Goal: Transaction & Acquisition: Purchase product/service

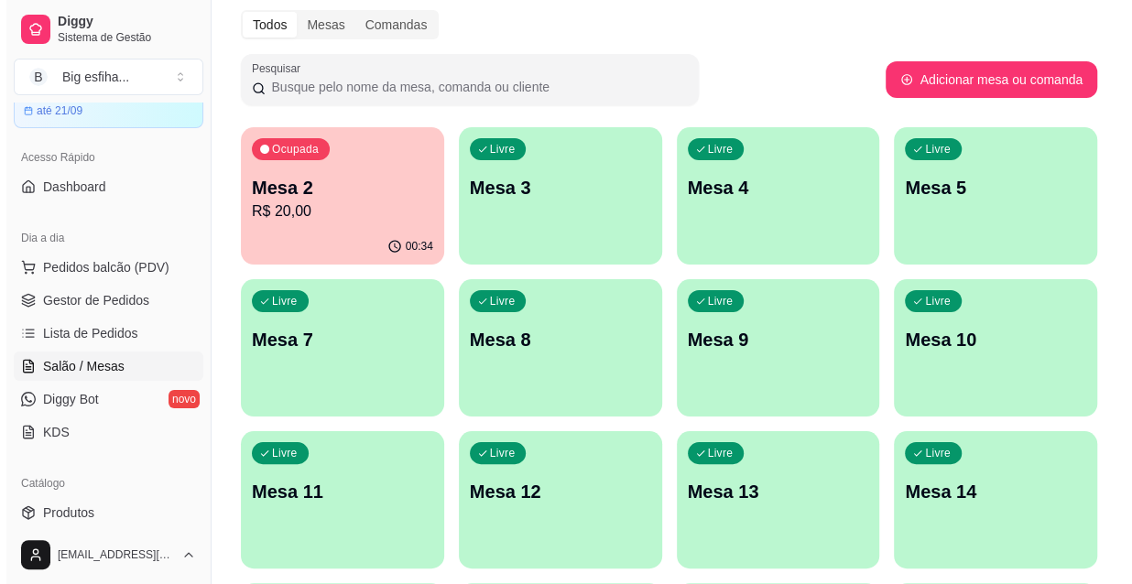
scroll to position [82, 0]
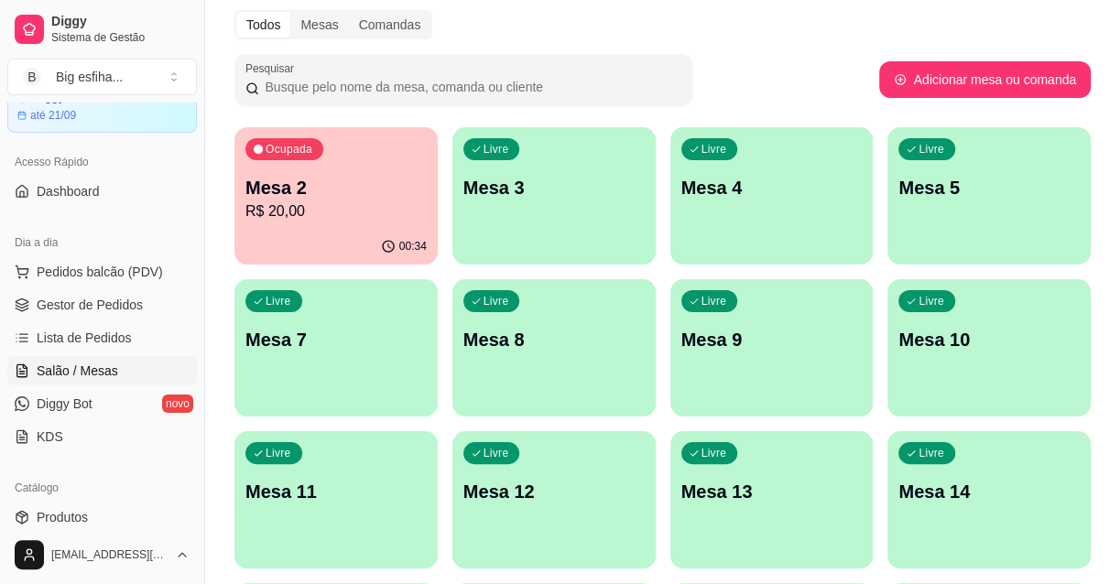
click at [317, 212] on p "R$ 20,00" at bounding box center [335, 212] width 181 height 22
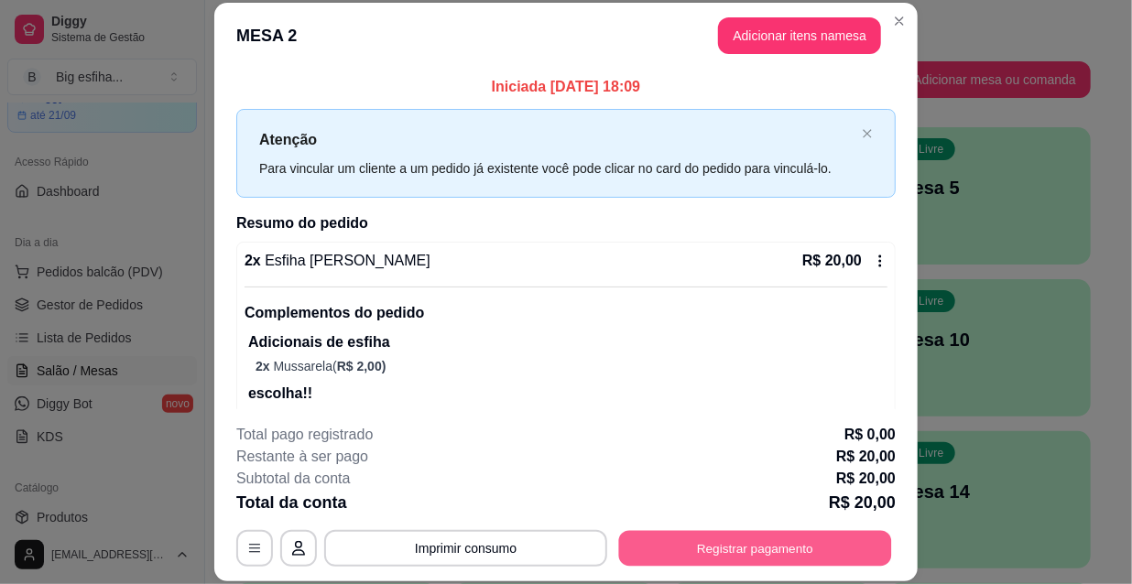
click at [787, 547] on button "Registrar pagamento" at bounding box center [755, 548] width 273 height 36
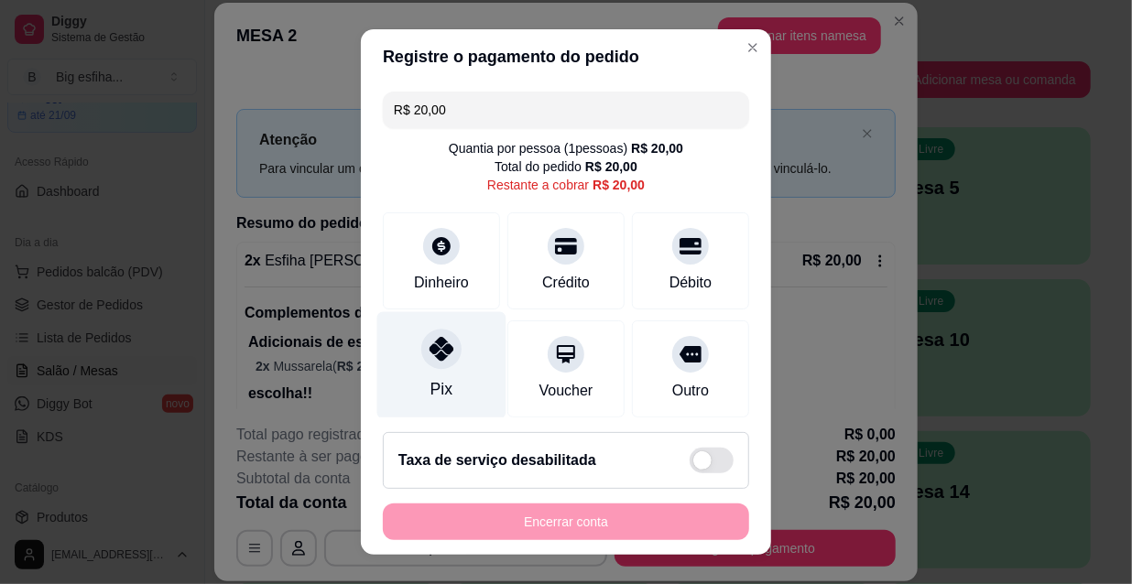
click at [439, 372] on div "Pix" at bounding box center [441, 365] width 129 height 107
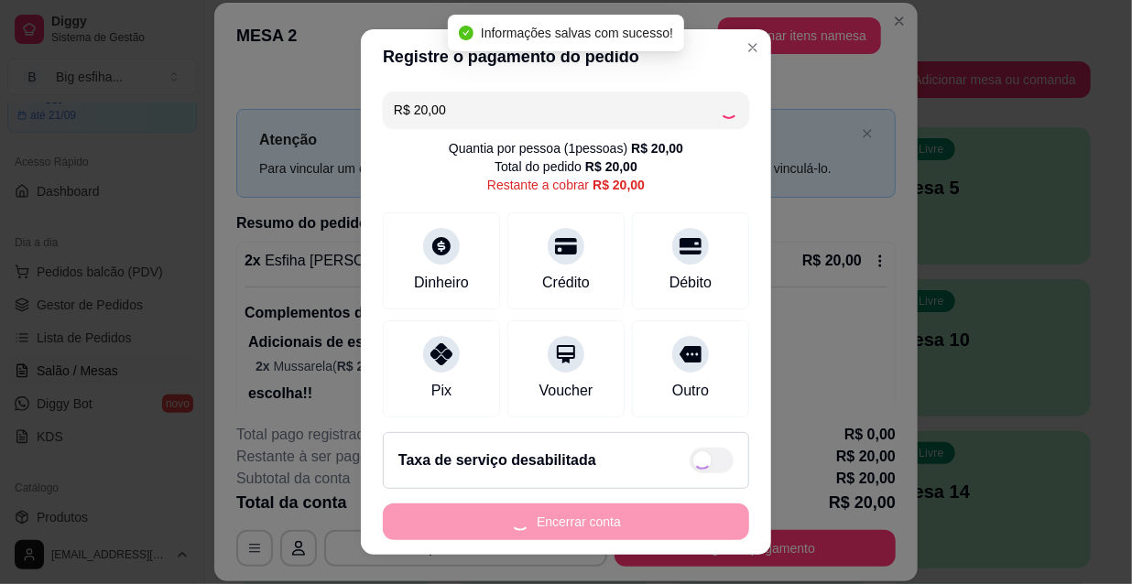
type input "R$ 0,00"
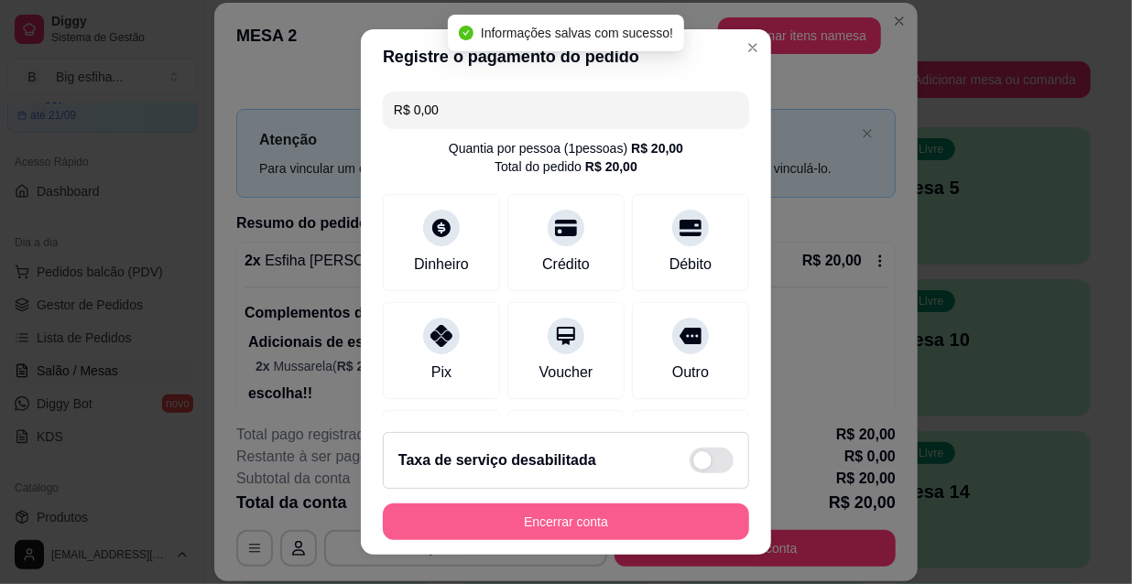
click at [529, 515] on button "Encerrar conta" at bounding box center [566, 522] width 366 height 37
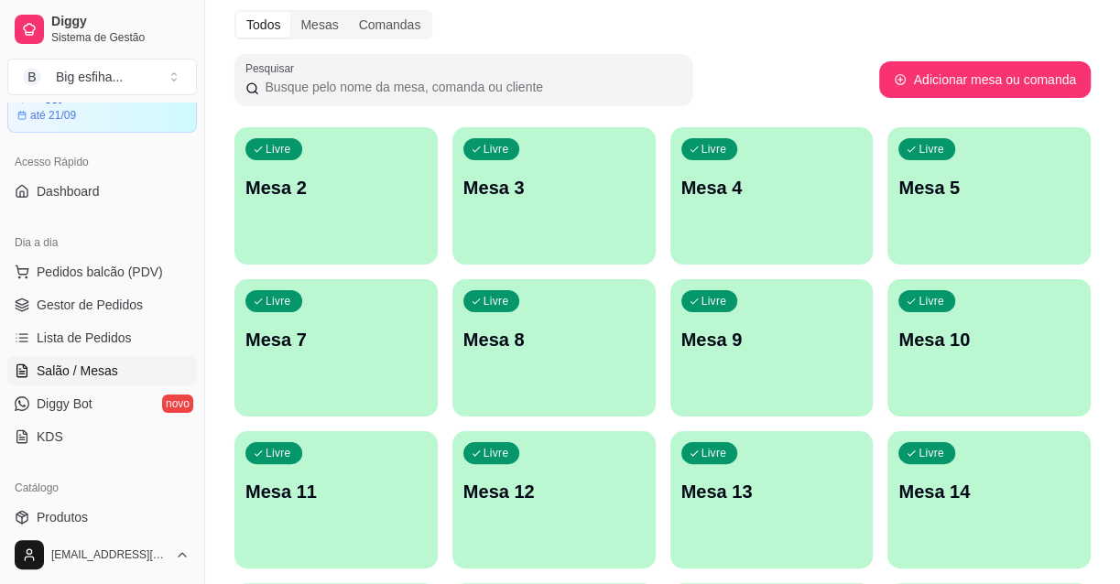
click at [71, 247] on div "Dia a dia" at bounding box center [102, 242] width 190 height 29
click at [89, 267] on span "Pedidos balcão (PDV)" at bounding box center [100, 272] width 126 height 18
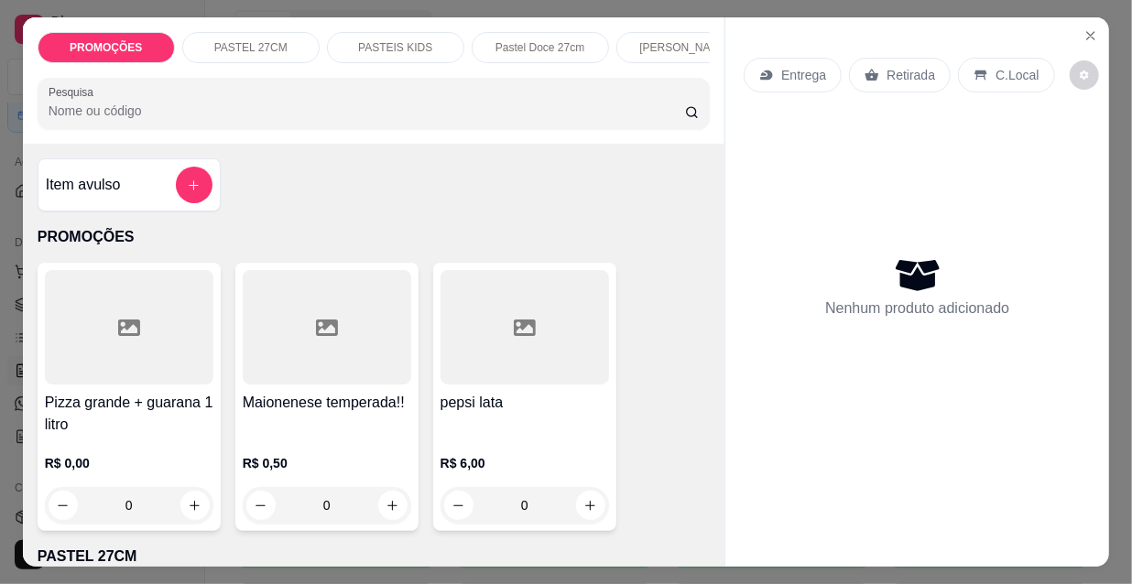
click at [787, 78] on div "Entrega" at bounding box center [793, 75] width 98 height 35
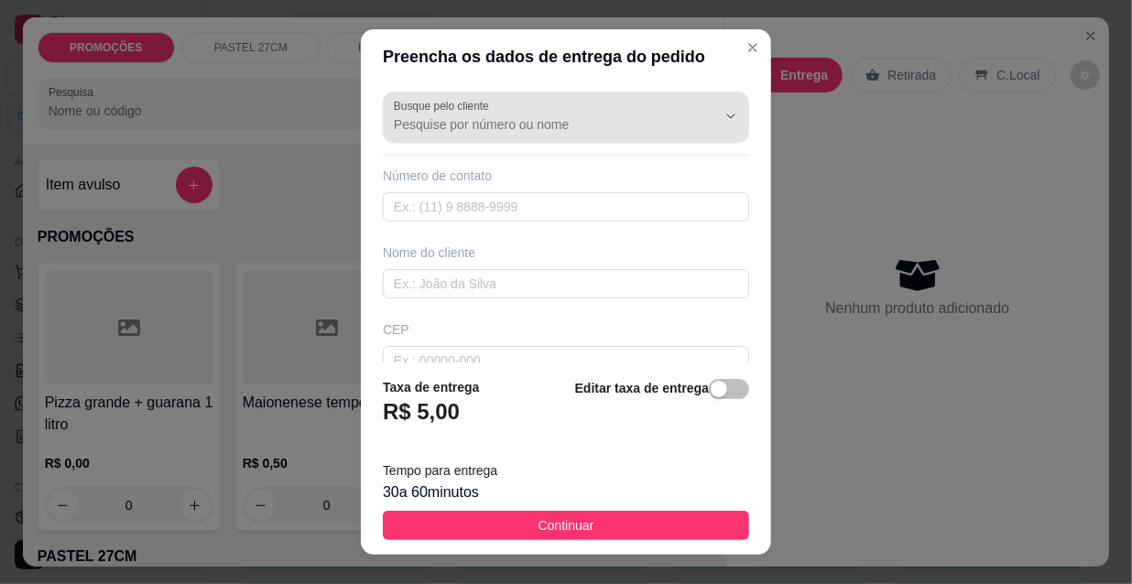
click at [558, 137] on div "Busque pelo cliente" at bounding box center [566, 117] width 366 height 51
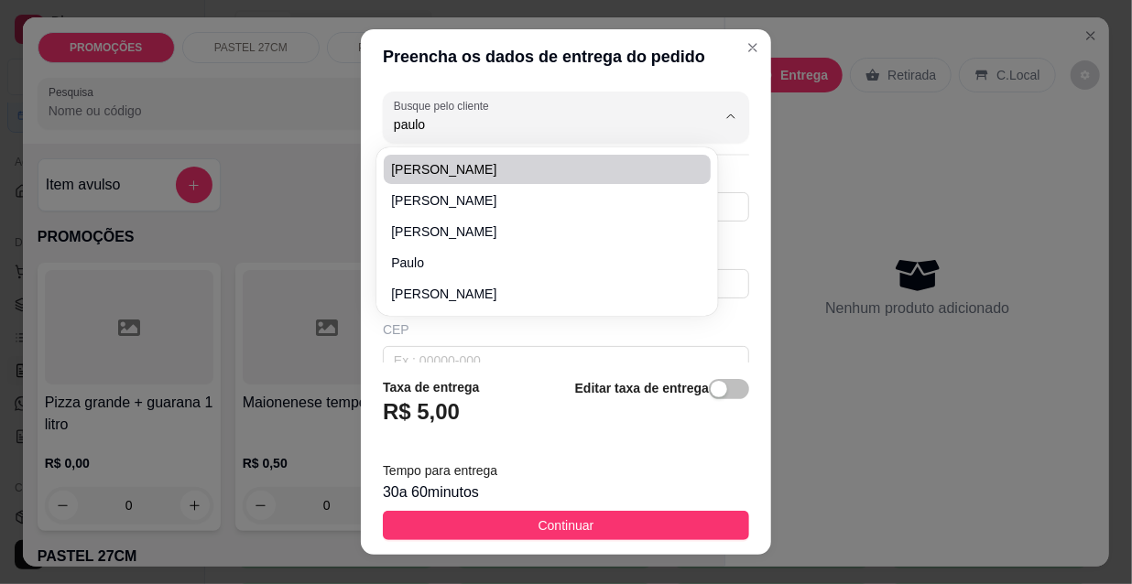
click at [524, 157] on li "[PERSON_NAME]" at bounding box center [547, 169] width 327 height 29
type input "[PERSON_NAME]"
type input "8581475783"
type input "[PERSON_NAME]"
type input "[PERSON_NAME] 1011 apt 402"
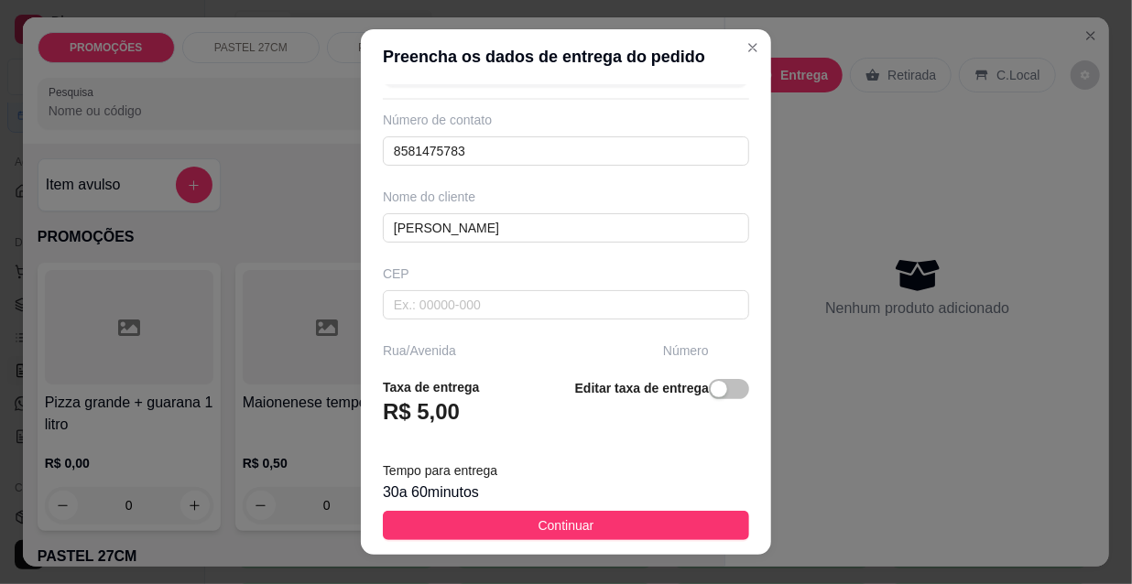
scroll to position [166, 0]
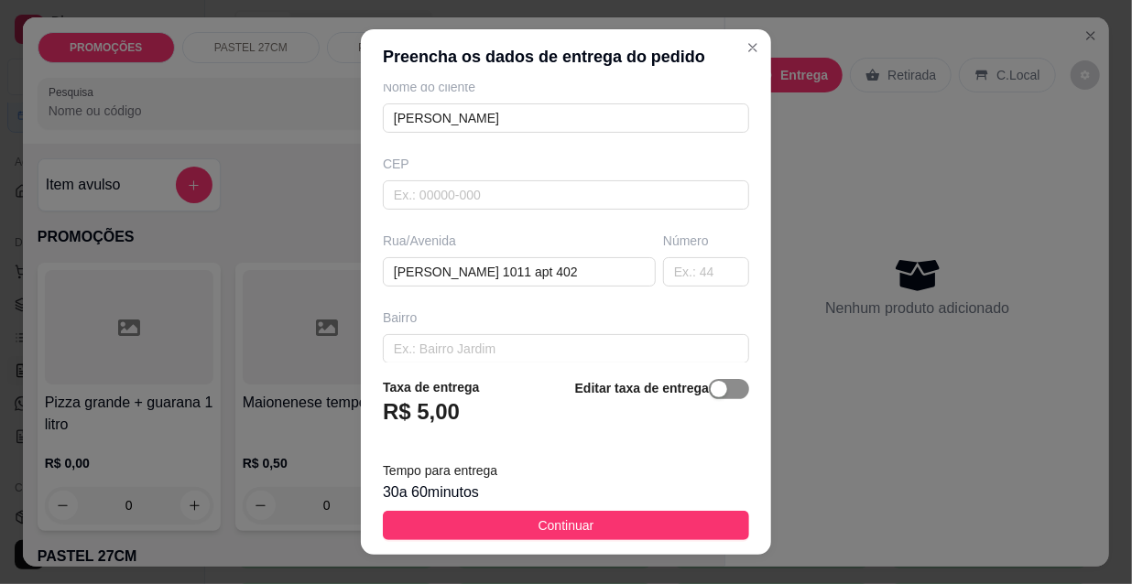
type input "[PERSON_NAME]"
click at [714, 399] on span "button" at bounding box center [729, 389] width 40 height 20
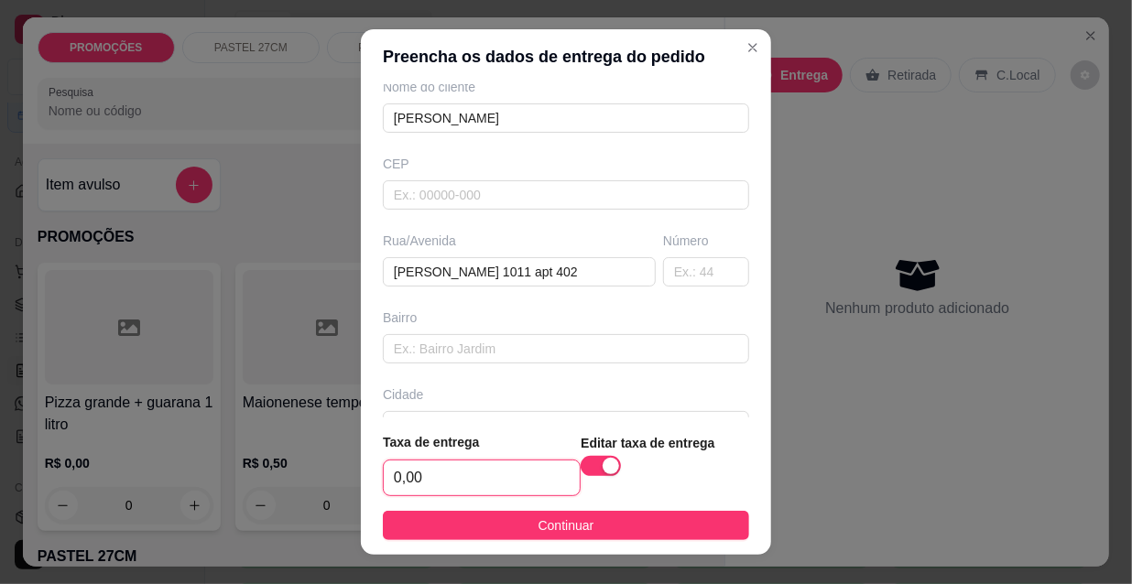
click at [485, 487] on input "0,00" at bounding box center [482, 478] width 196 height 35
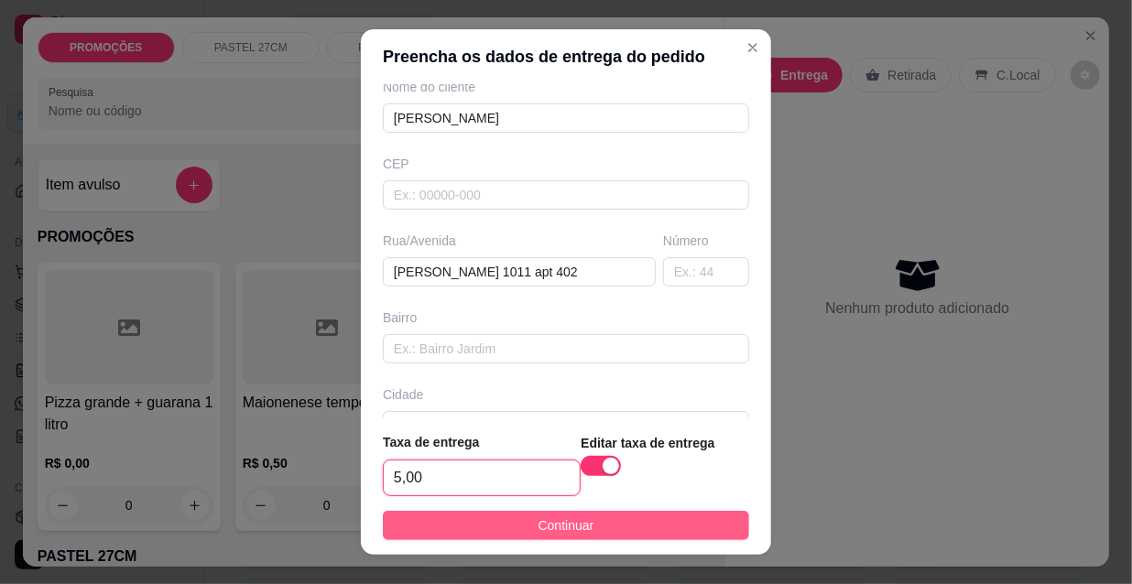
type input "5,00"
click at [513, 532] on button "Continuar" at bounding box center [566, 525] width 366 height 29
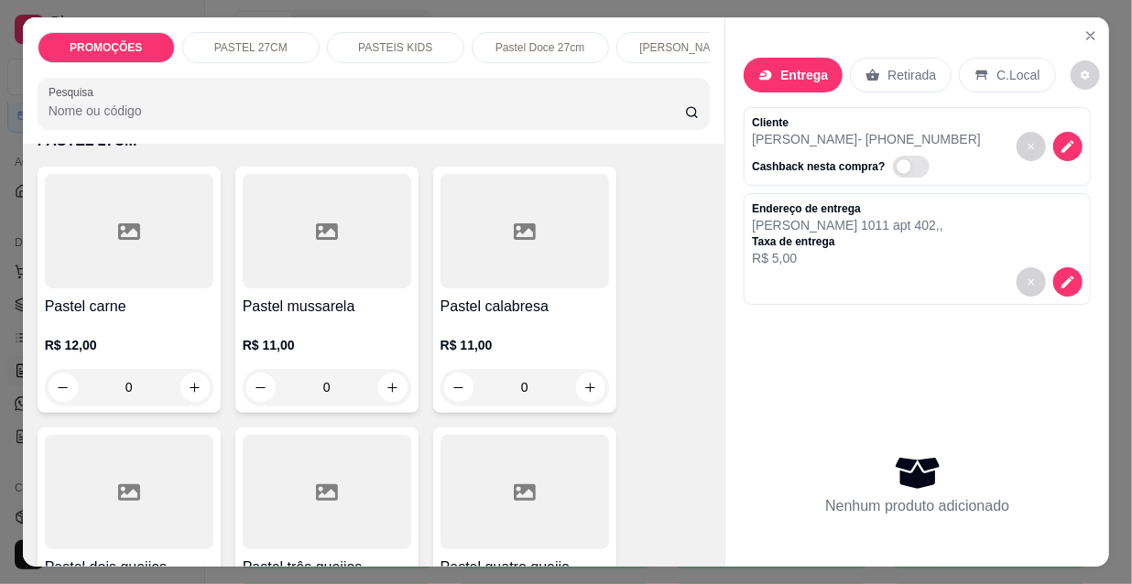
scroll to position [499, 0]
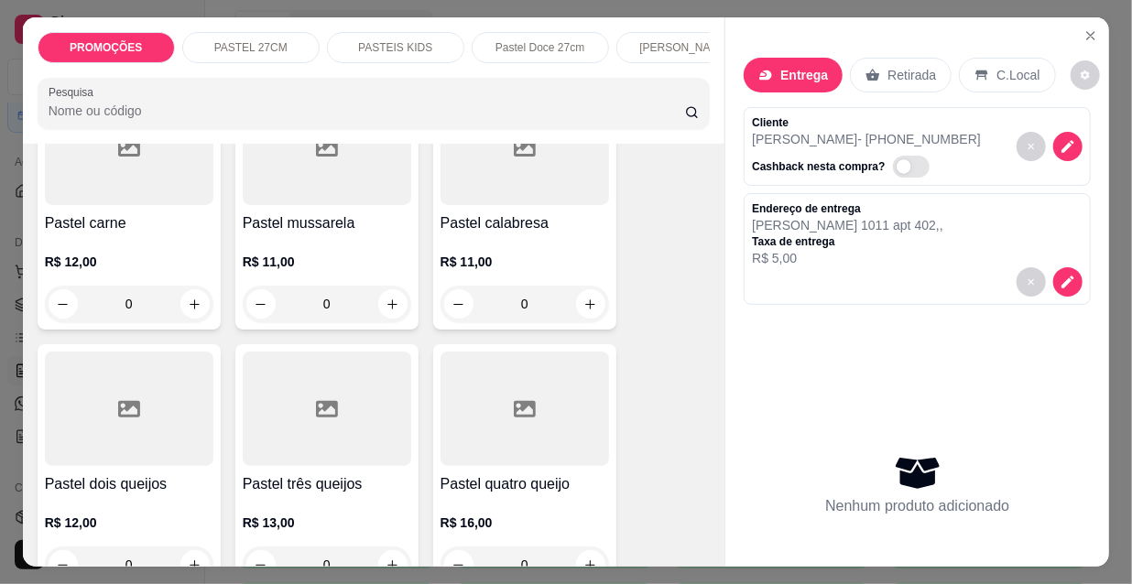
click at [122, 267] on div "Pastel carne R$ 12,00 0" at bounding box center [129, 206] width 183 height 246
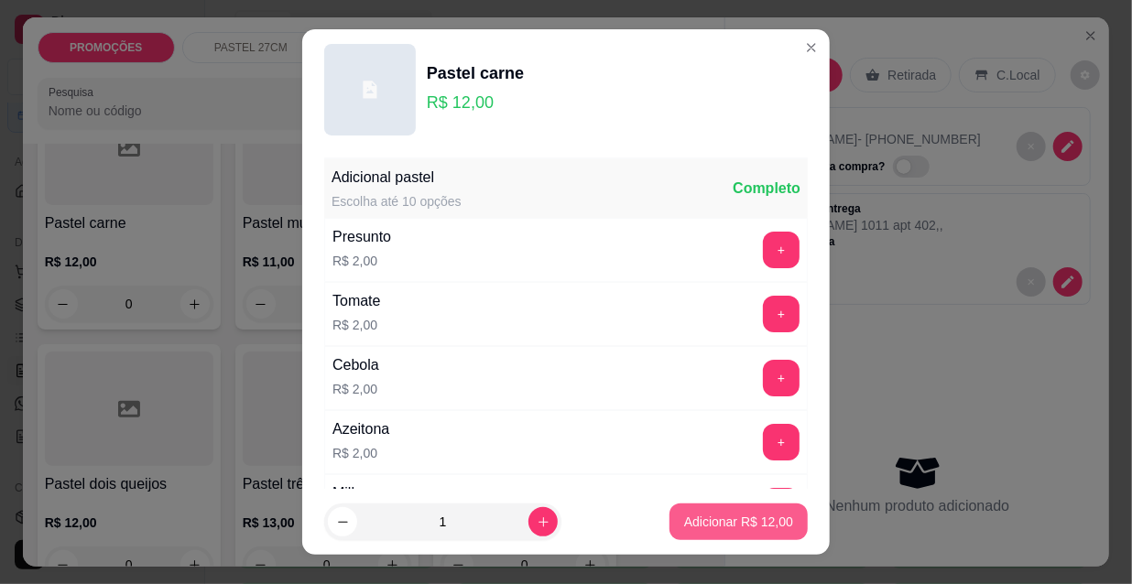
click at [697, 525] on p "Adicionar R$ 12,00" at bounding box center [738, 522] width 109 height 18
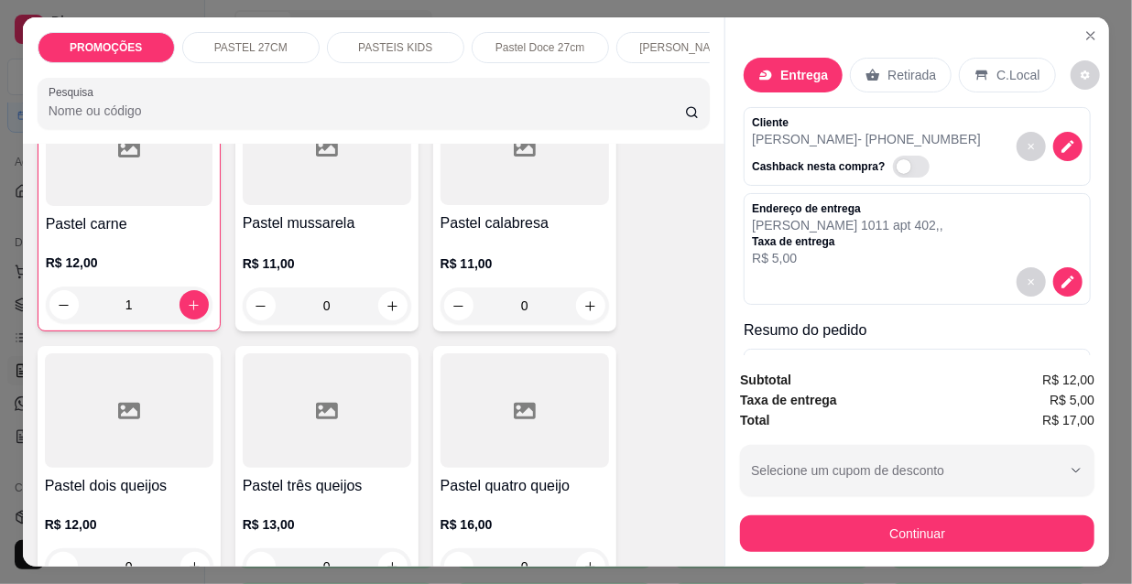
type input "1"
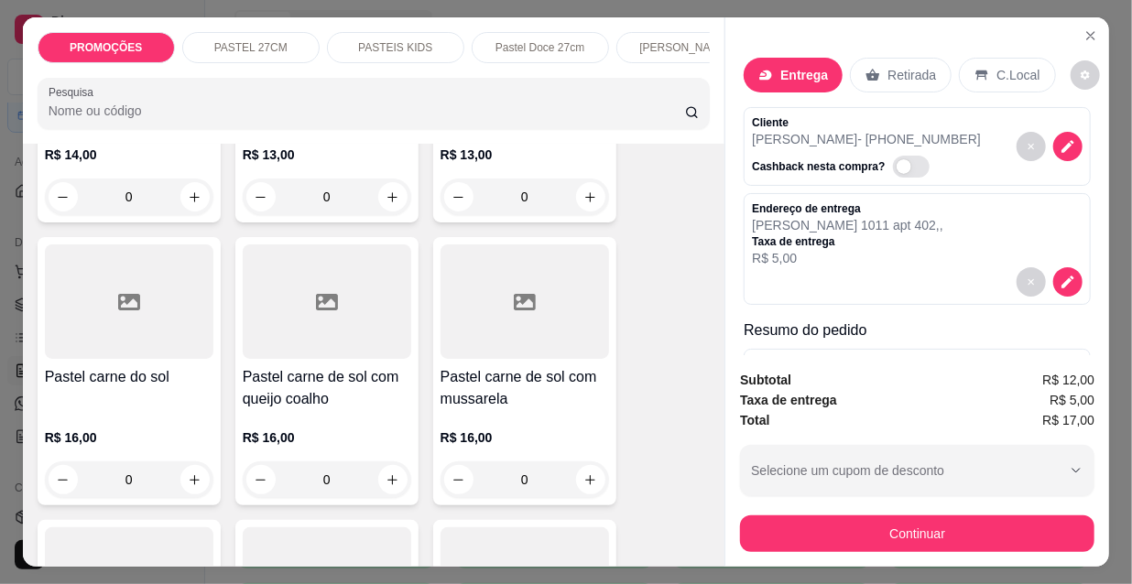
scroll to position [2248, 0]
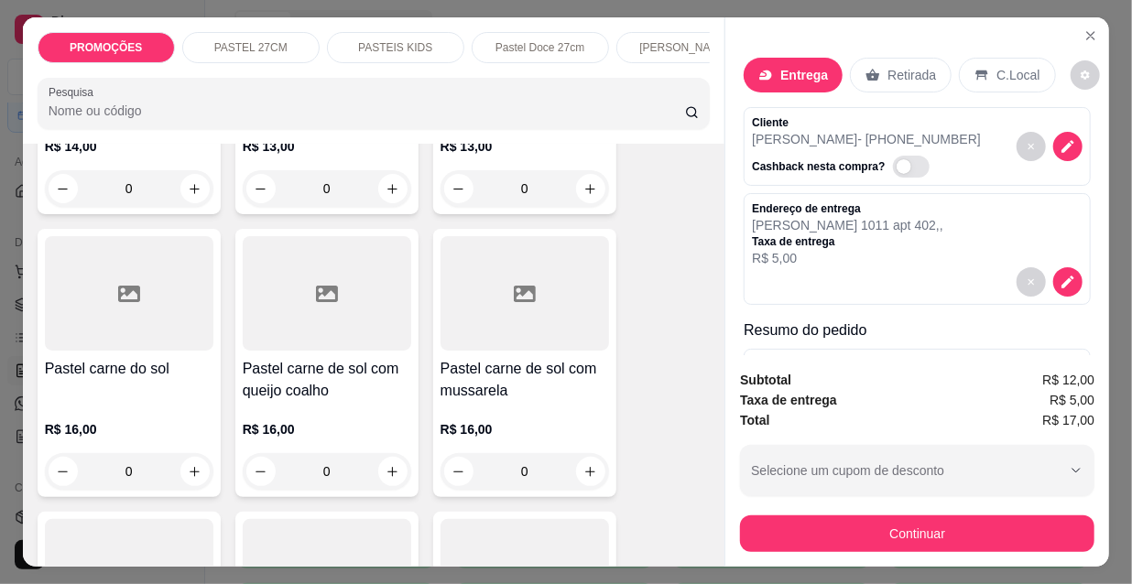
click at [546, 311] on div at bounding box center [525, 293] width 169 height 114
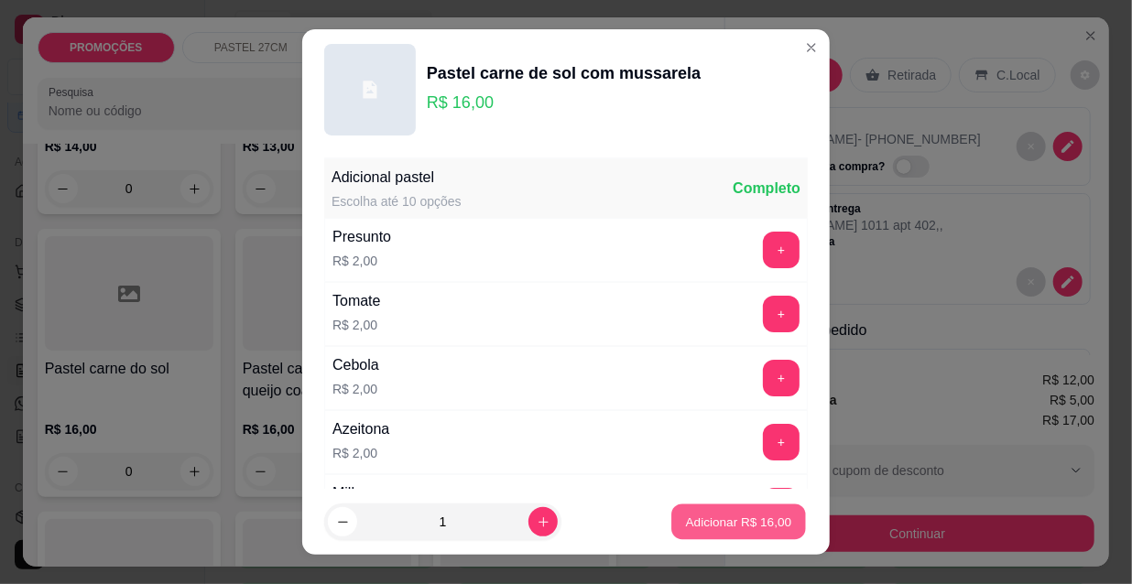
click at [719, 508] on button "Adicionar R$ 16,00" at bounding box center [738, 523] width 135 height 36
type input "1"
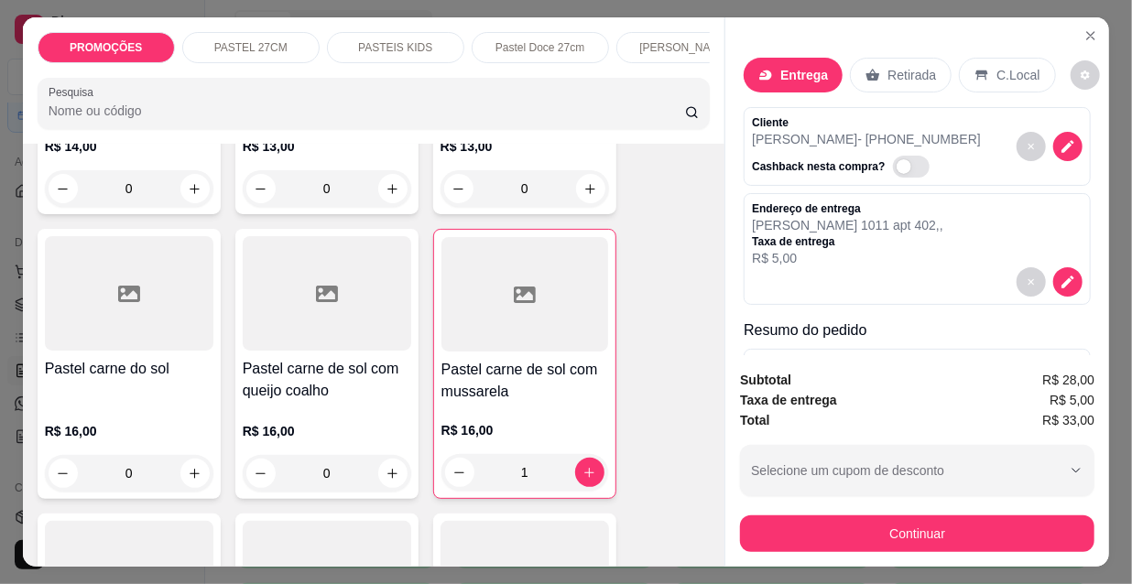
click at [426, 46] on div "PASTEIS KIDS" at bounding box center [395, 47] width 137 height 31
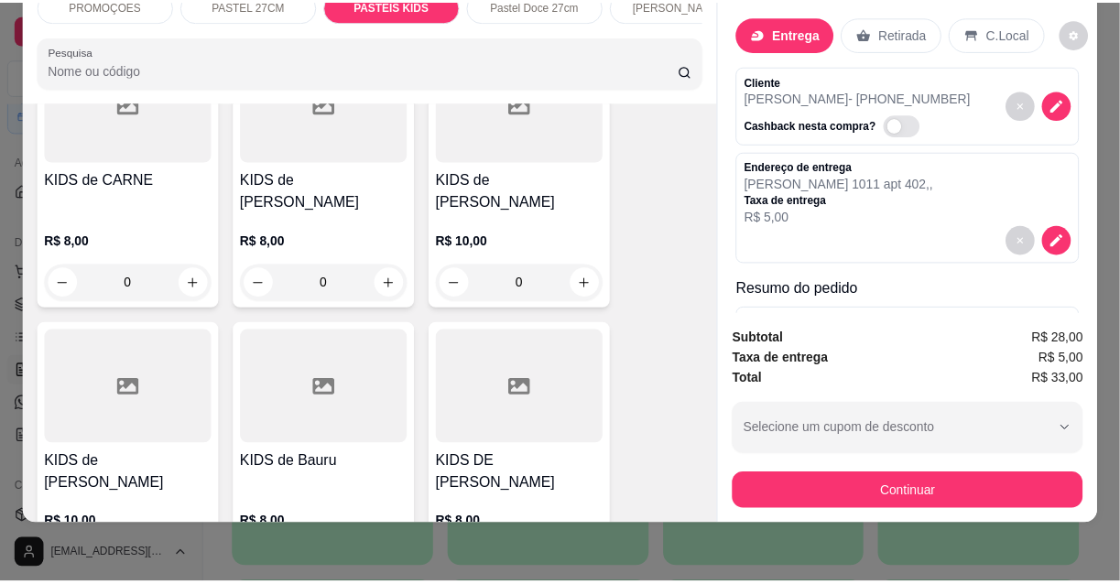
scroll to position [6175, 0]
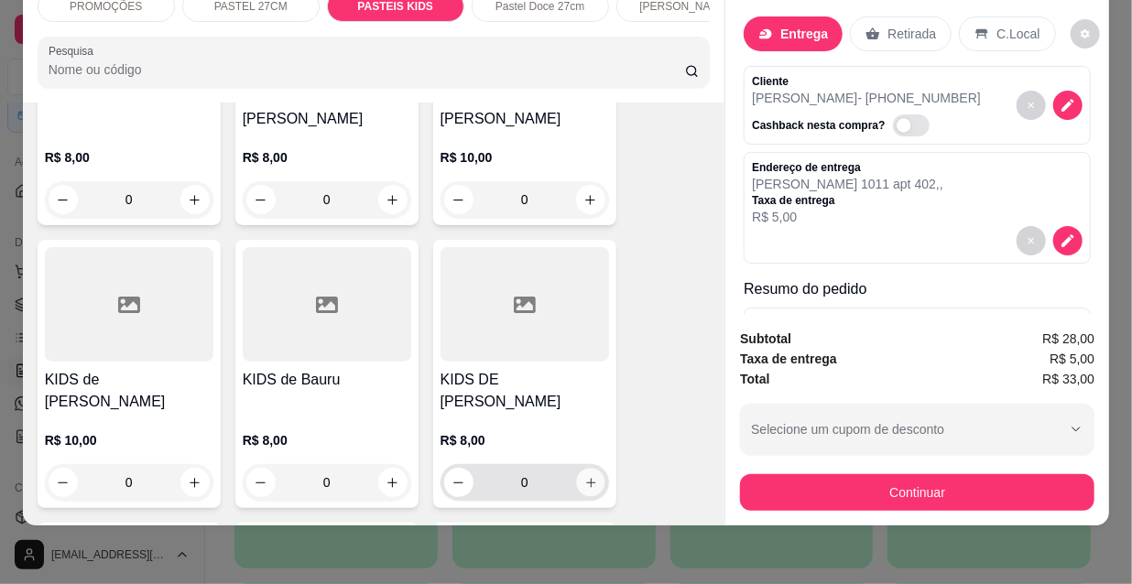
click at [583, 476] on icon "increase-product-quantity" at bounding box center [590, 483] width 14 height 14
type input "1"
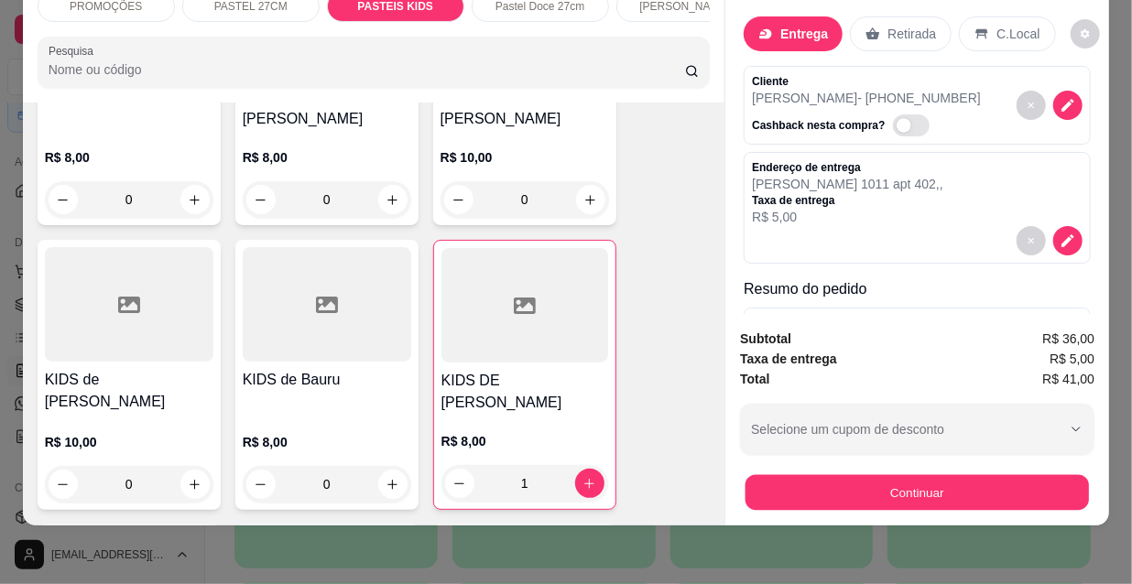
click at [911, 480] on button "Continuar" at bounding box center [917, 492] width 343 height 36
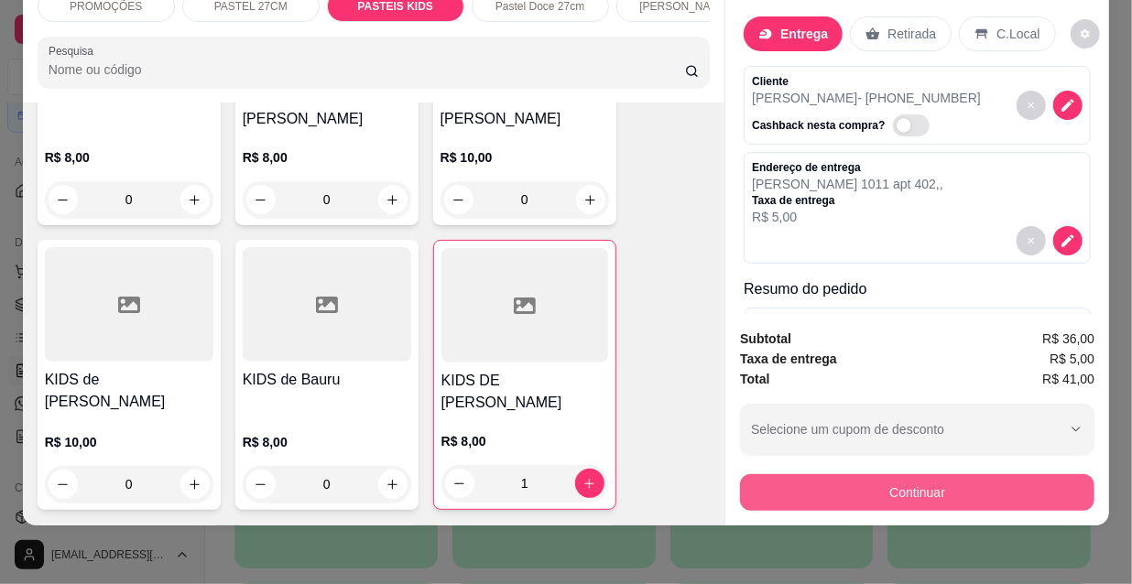
click at [836, 477] on button "Continuar" at bounding box center [917, 492] width 354 height 37
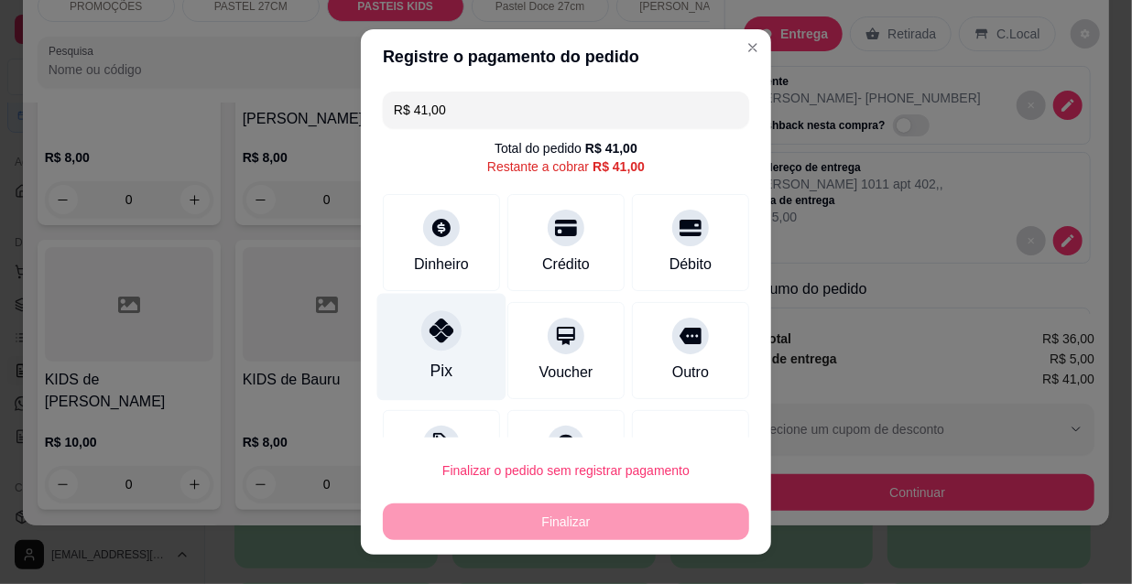
click at [437, 339] on icon at bounding box center [442, 331] width 24 height 24
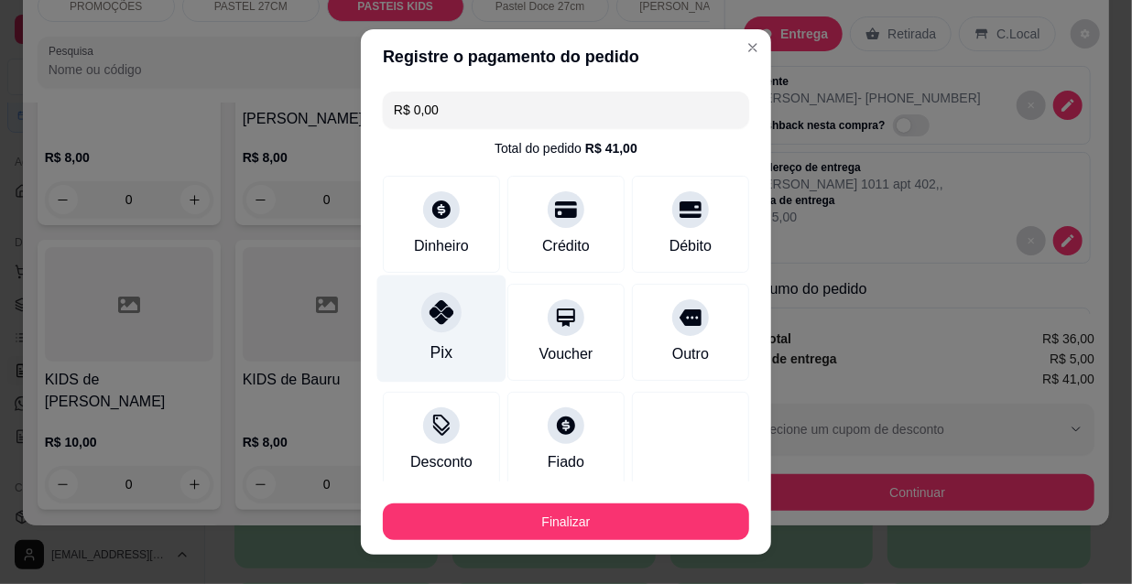
type input "R$ 0,00"
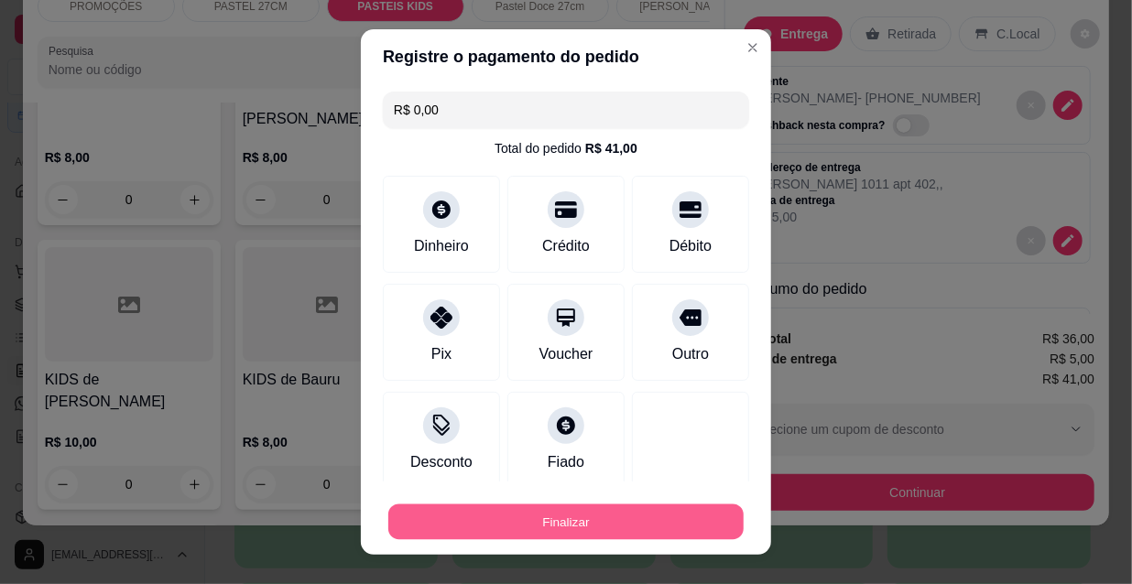
click at [513, 517] on button "Finalizar" at bounding box center [565, 523] width 355 height 36
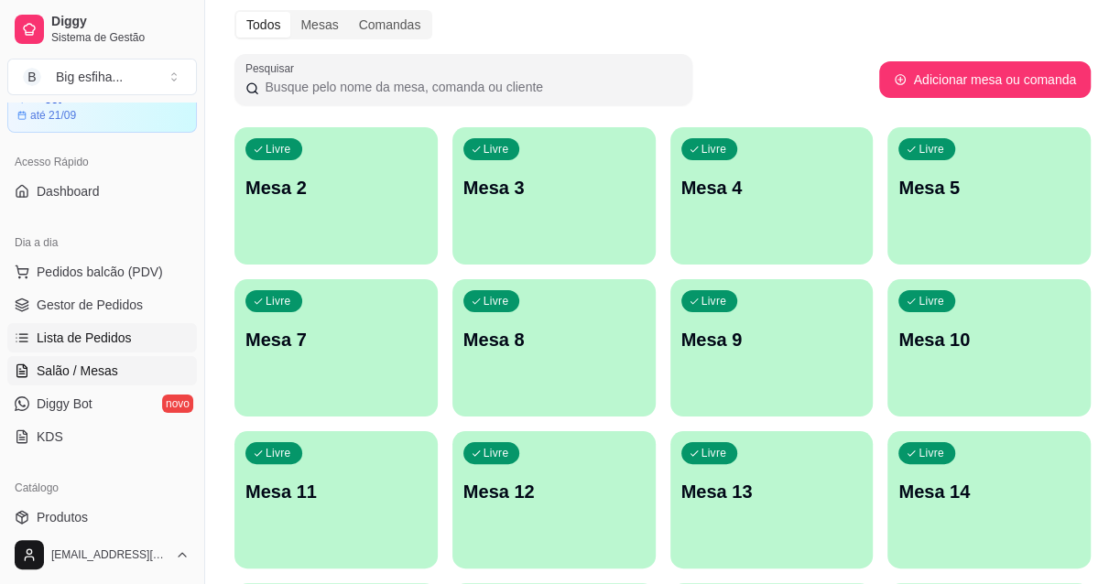
click at [78, 329] on span "Lista de Pedidos" at bounding box center [84, 338] width 95 height 18
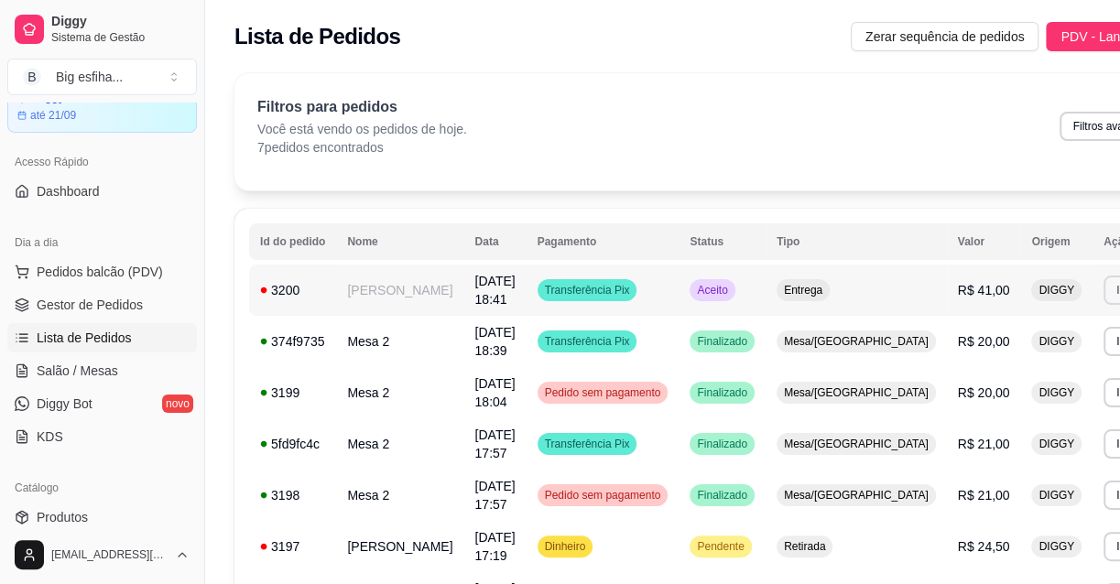
click at [1104, 298] on button "Imprimir" at bounding box center [1136, 290] width 65 height 29
click at [1009, 350] on button "IMPRESSORA" at bounding box center [1000, 354] width 133 height 29
click at [59, 362] on span "Salão / Mesas" at bounding box center [78, 371] width 82 height 18
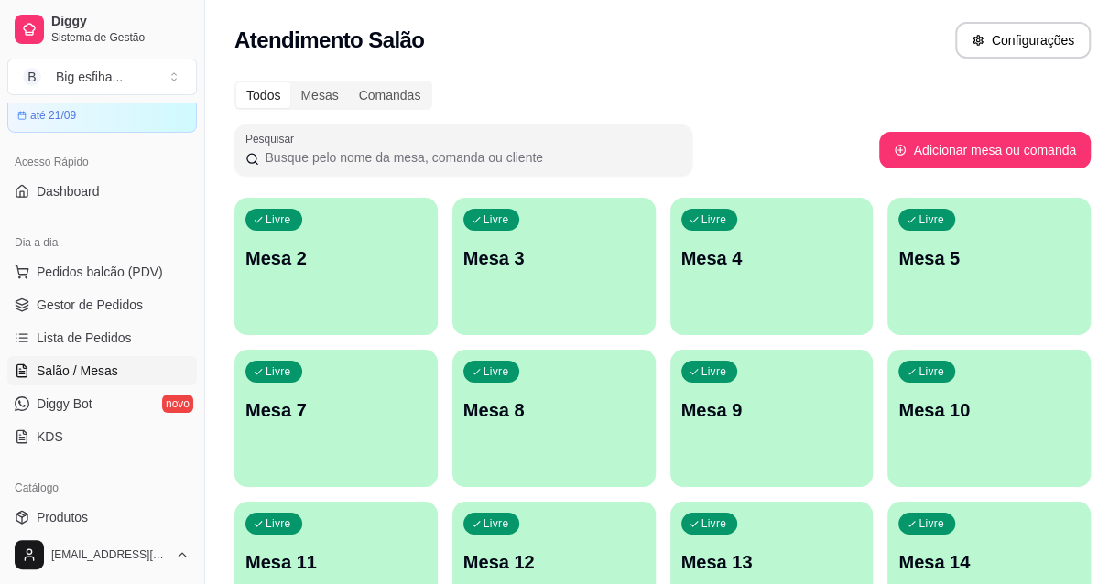
click at [354, 277] on div "Livre Mesa 2" at bounding box center [335, 255] width 203 height 115
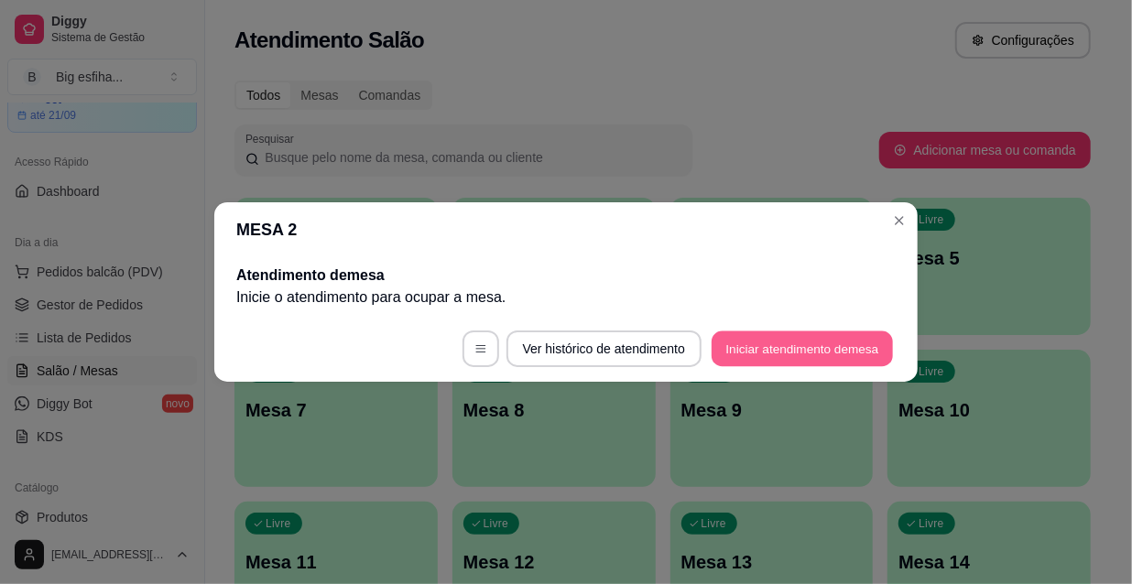
click at [812, 345] on button "Iniciar atendimento de mesa" at bounding box center [802, 350] width 181 height 36
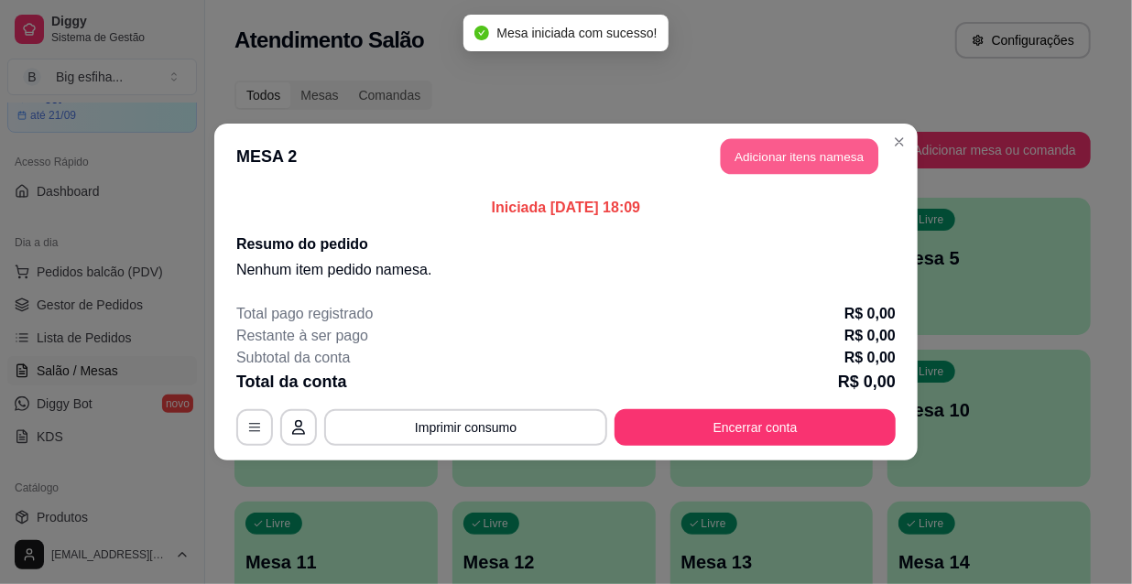
click at [804, 162] on button "Adicionar itens na mesa" at bounding box center [800, 157] width 158 height 36
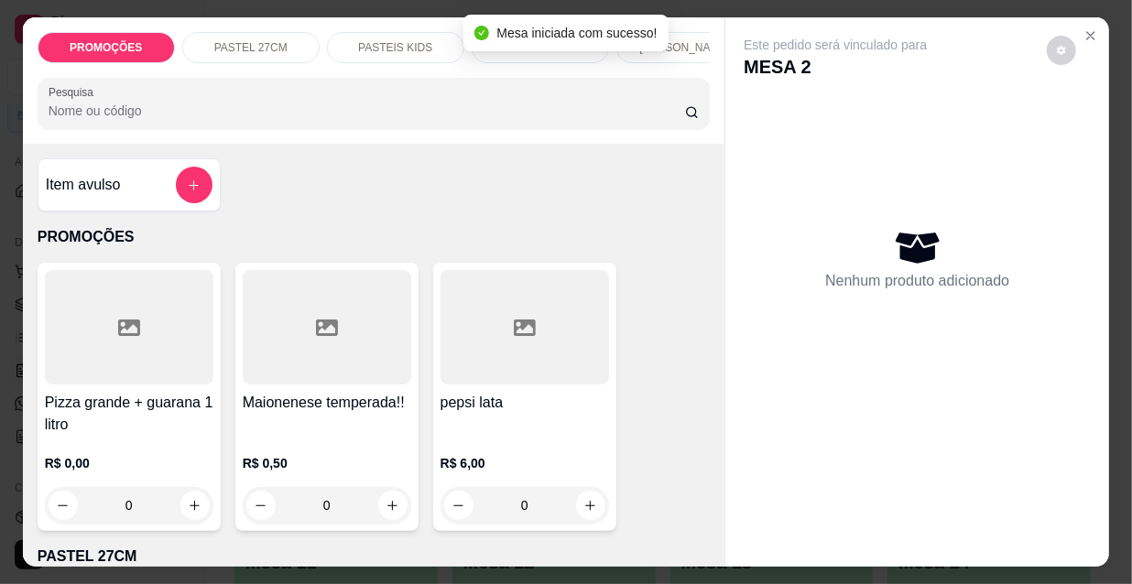
click at [690, 42] on p "[PERSON_NAME]" at bounding box center [684, 47] width 91 height 15
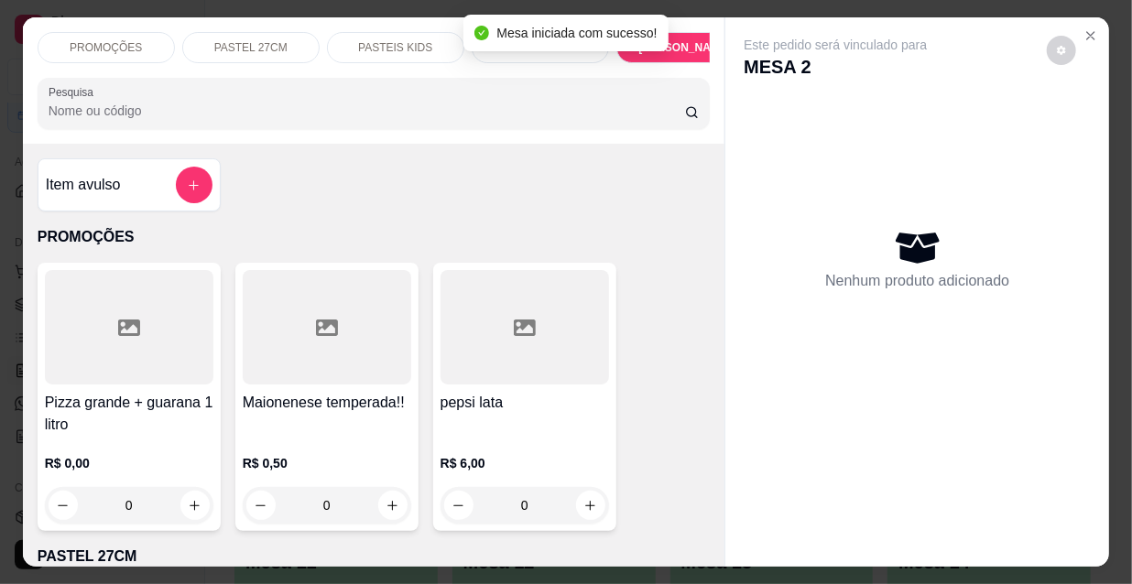
scroll to position [47, 0]
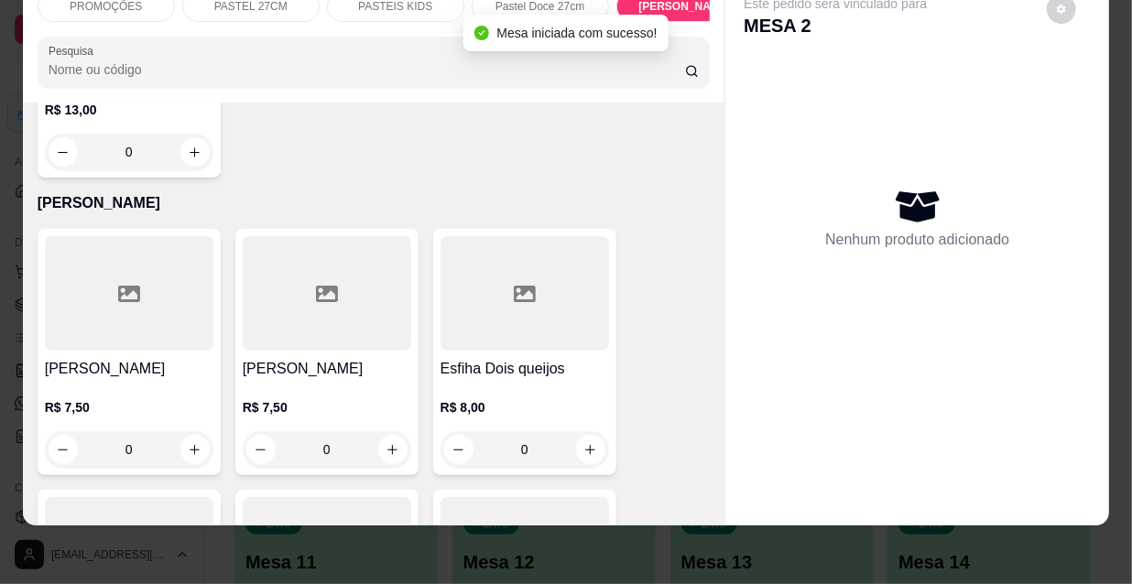
click at [158, 236] on div at bounding box center [129, 293] width 169 height 114
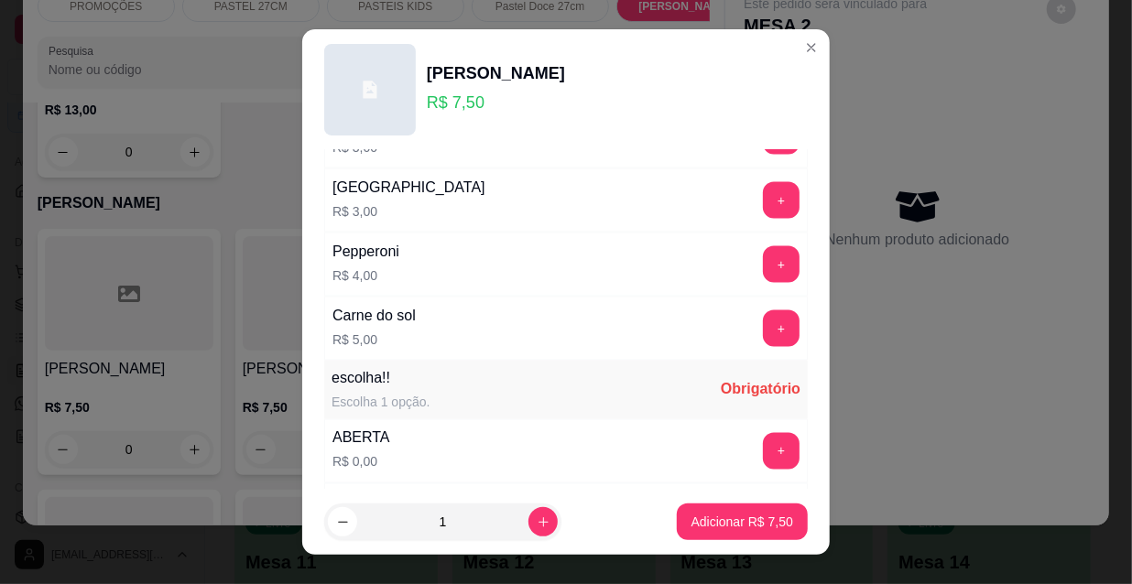
scroll to position [1521, 0]
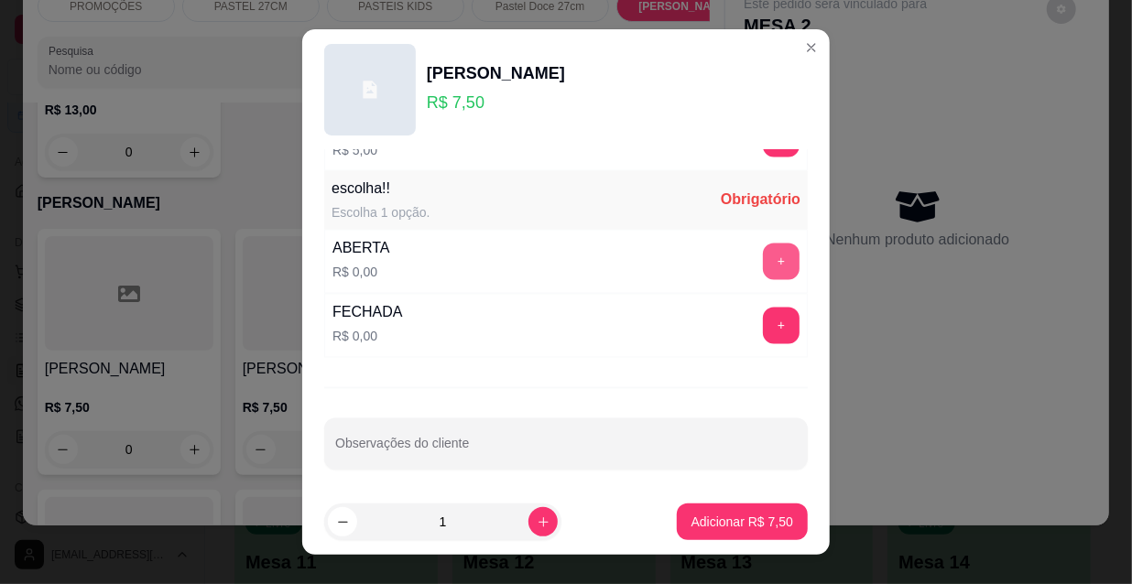
click at [763, 256] on button "+" at bounding box center [781, 262] width 37 height 37
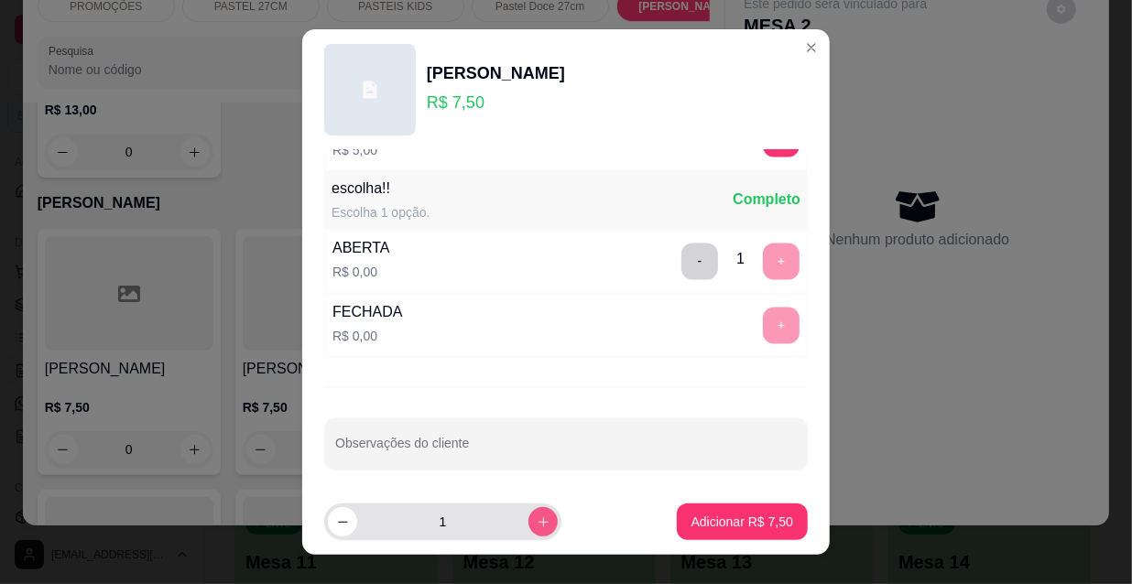
click at [537, 517] on icon "increase-product-quantity" at bounding box center [544, 523] width 14 height 14
type input "2"
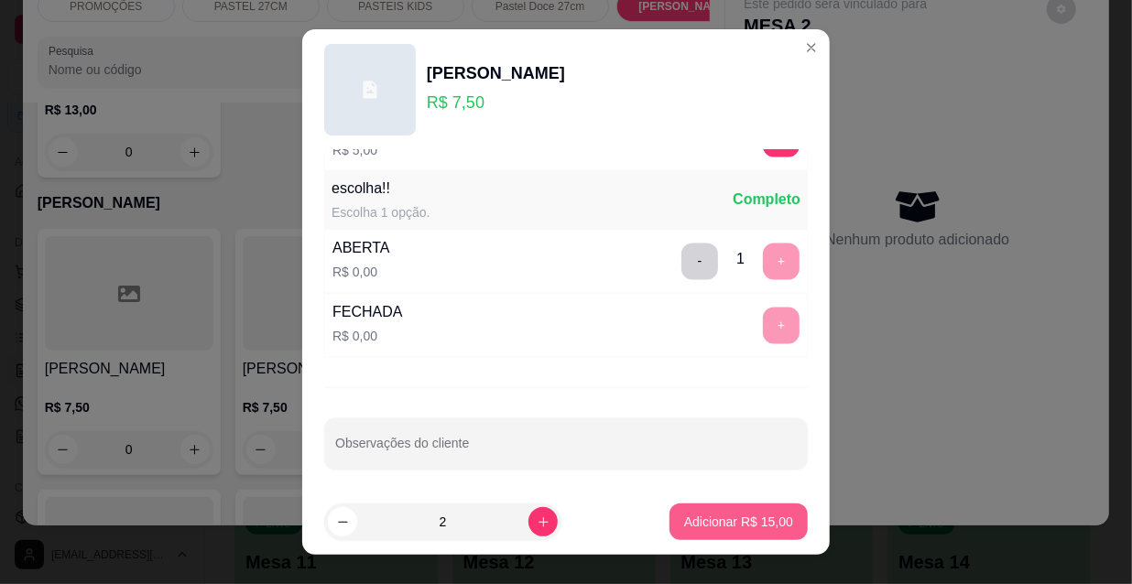
click at [713, 531] on button "Adicionar R$ 15,00" at bounding box center [739, 522] width 138 height 37
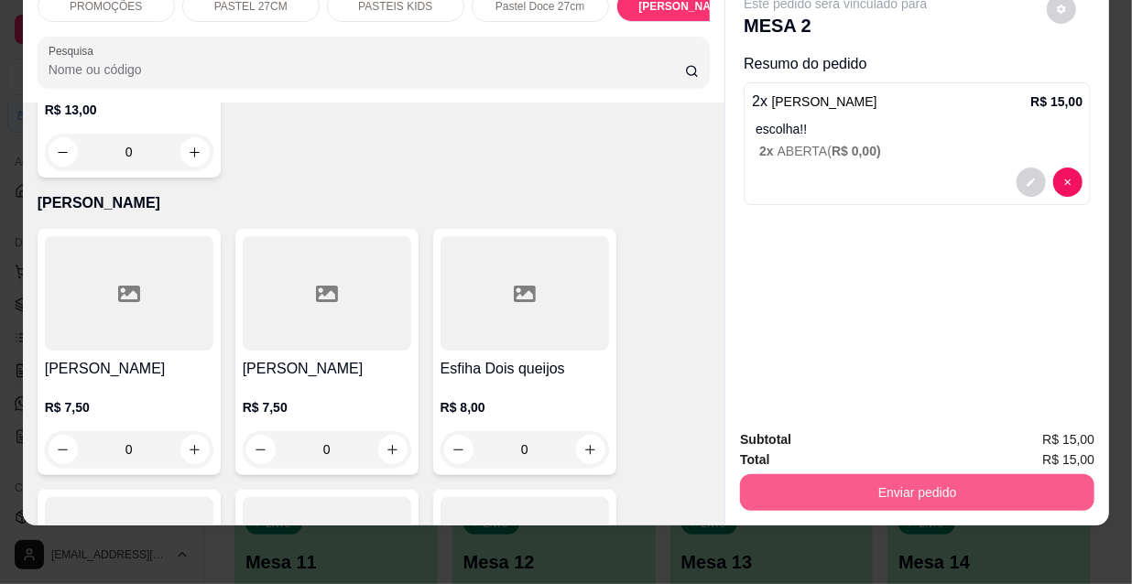
click at [816, 474] on button "Enviar pedido" at bounding box center [917, 492] width 354 height 37
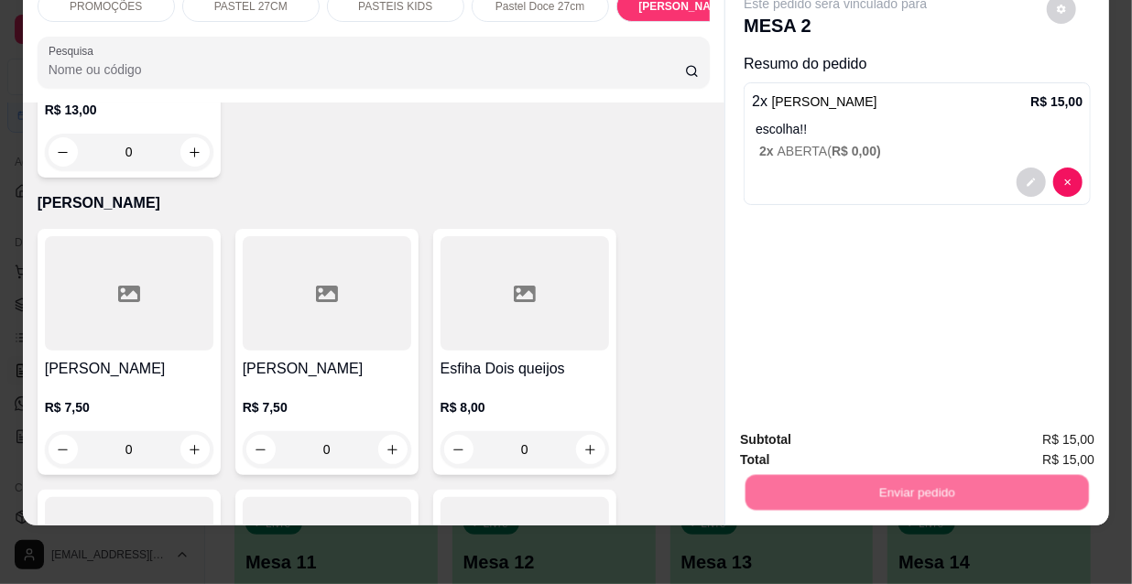
click at [806, 444] on button "Não registrar e enviar pedido" at bounding box center [858, 435] width 185 height 34
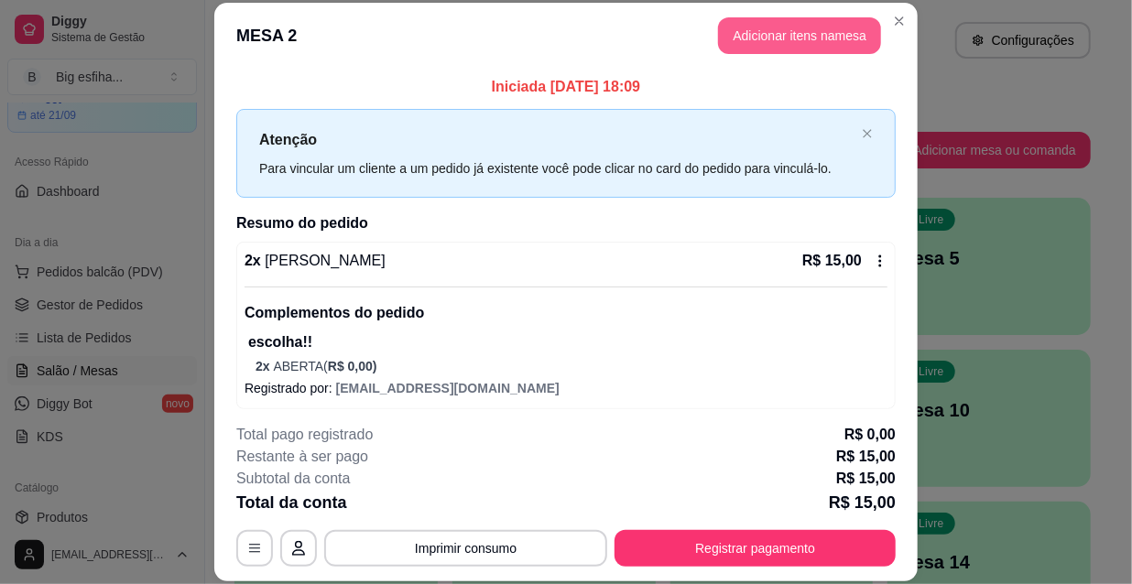
click at [760, 18] on button "Adicionar itens na mesa" at bounding box center [799, 35] width 163 height 37
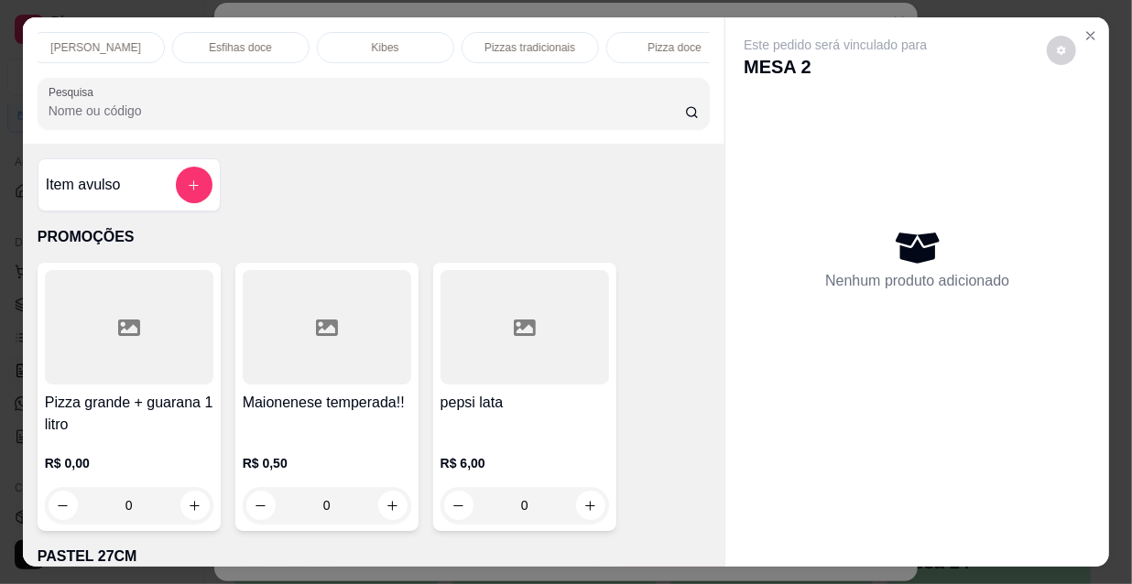
scroll to position [0, 1055]
click at [516, 40] on p "Refrigerante" at bounding box center [498, 47] width 60 height 15
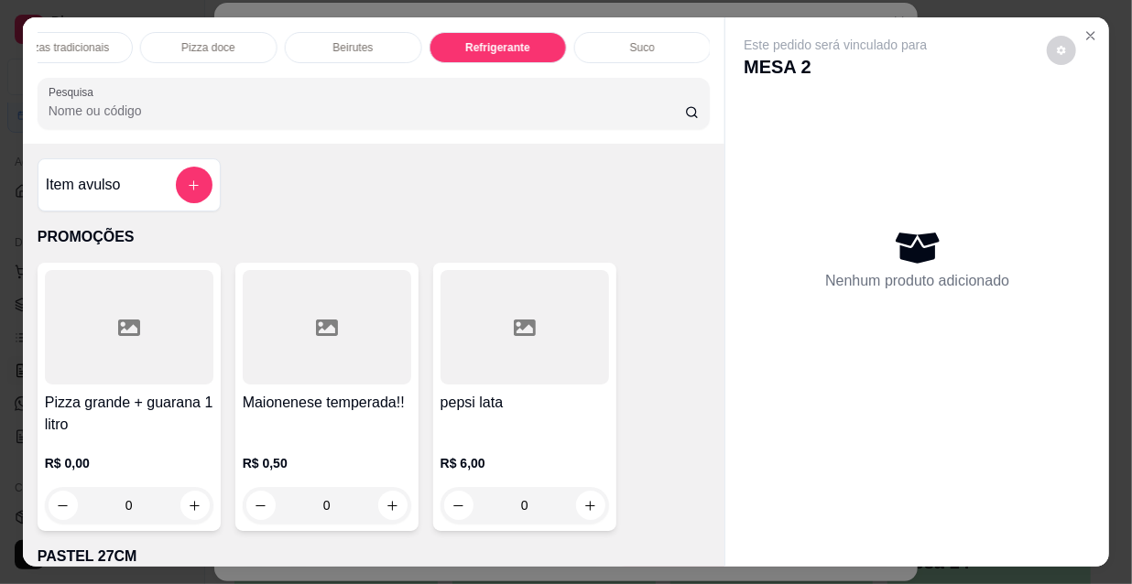
scroll to position [47, 0]
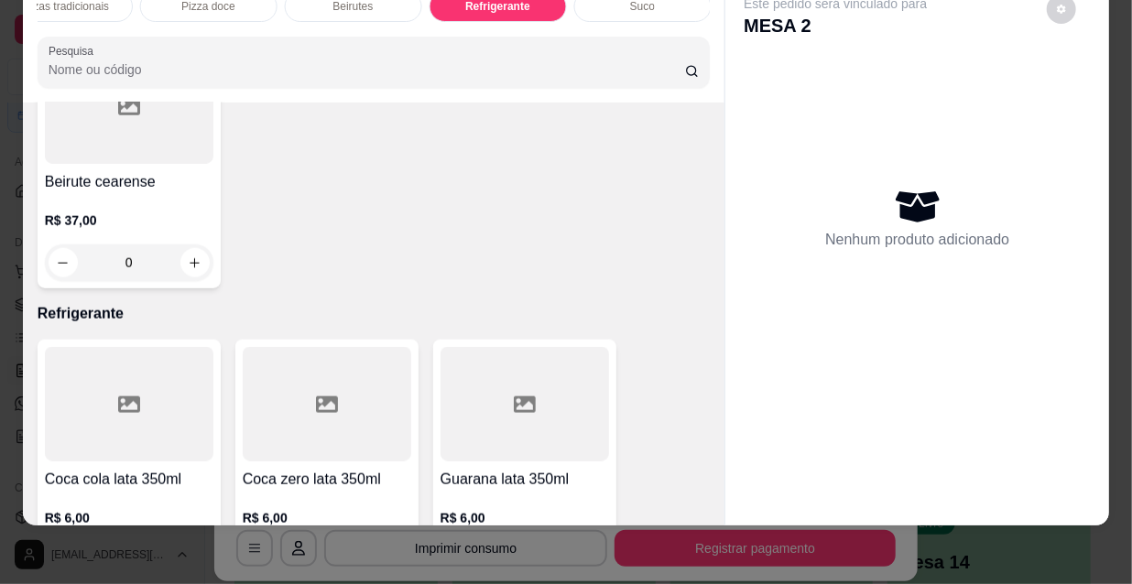
click at [182, 546] on button "increase-product-quantity" at bounding box center [194, 560] width 29 height 29
type input "1"
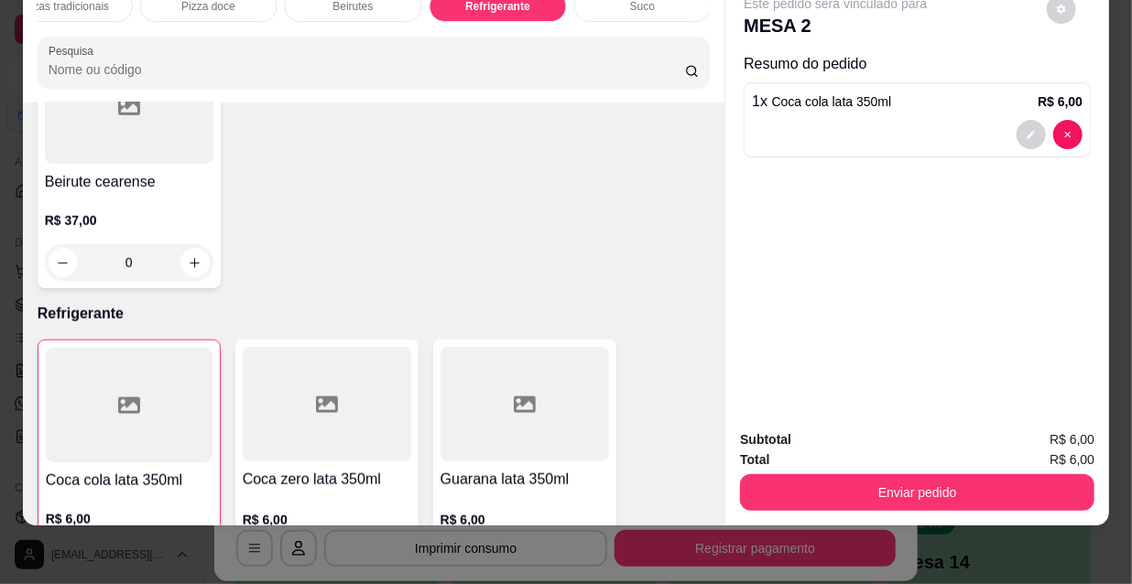
drag, startPoint x: 403, startPoint y: 359, endPoint x: 393, endPoint y: 363, distance: 10.7
click at [403, 544] on div "0" at bounding box center [327, 562] width 169 height 37
click at [392, 556] on icon "increase-product-quantity" at bounding box center [393, 563] width 14 height 14
type input "1"
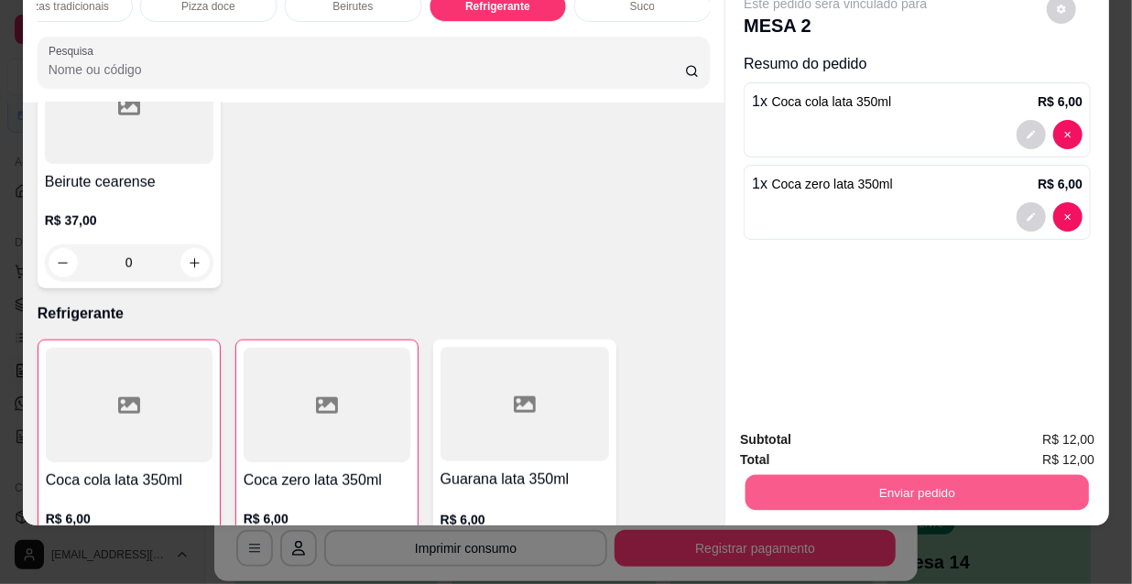
click at [848, 474] on button "Enviar pedido" at bounding box center [917, 492] width 343 height 36
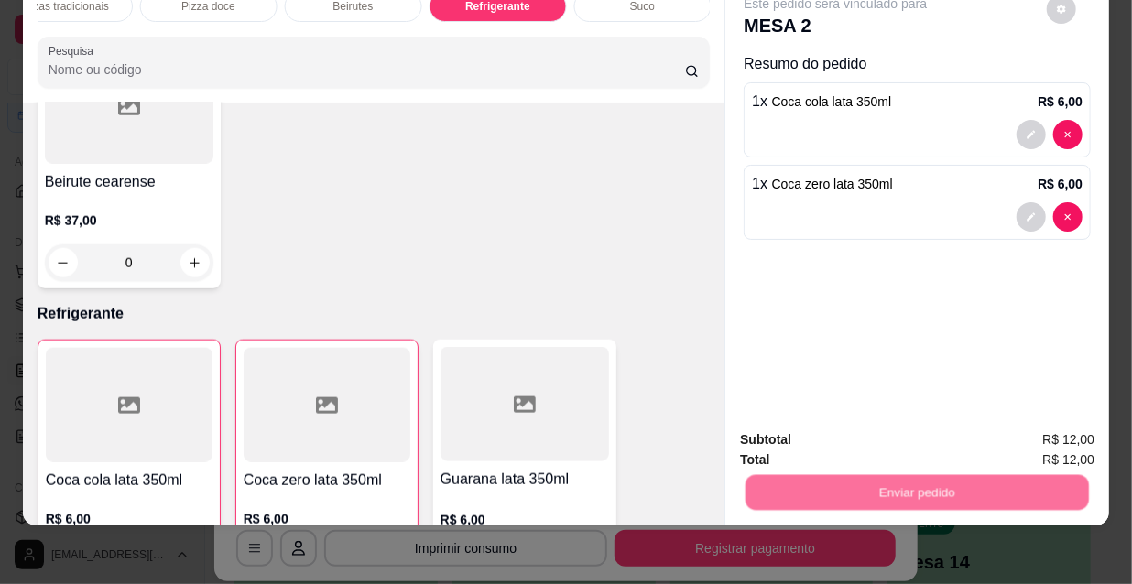
click at [811, 435] on button "Não registrar e enviar pedido" at bounding box center [858, 435] width 185 height 34
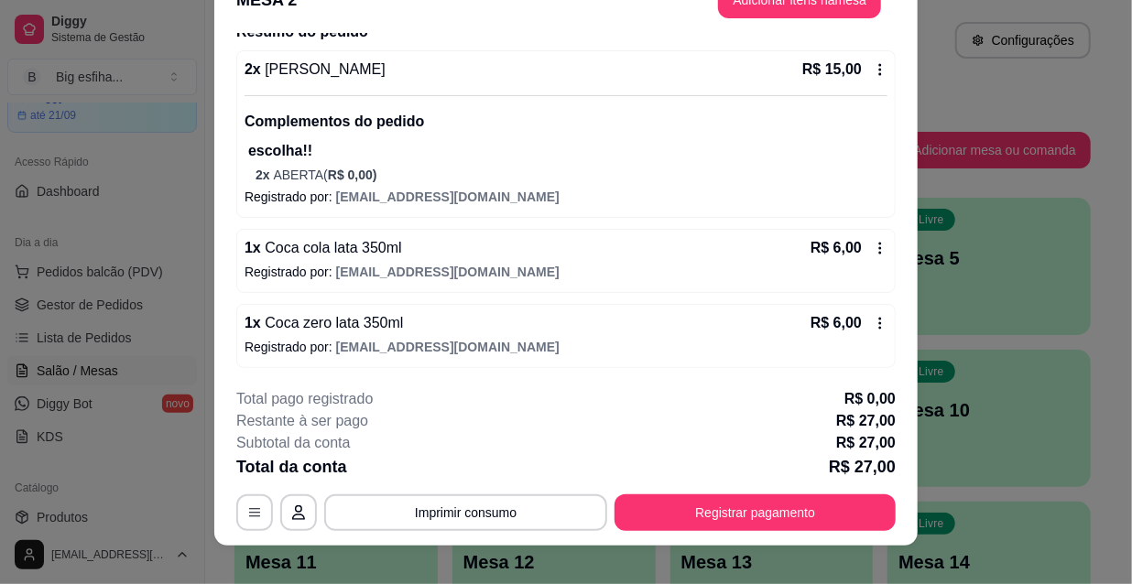
scroll to position [55, 0]
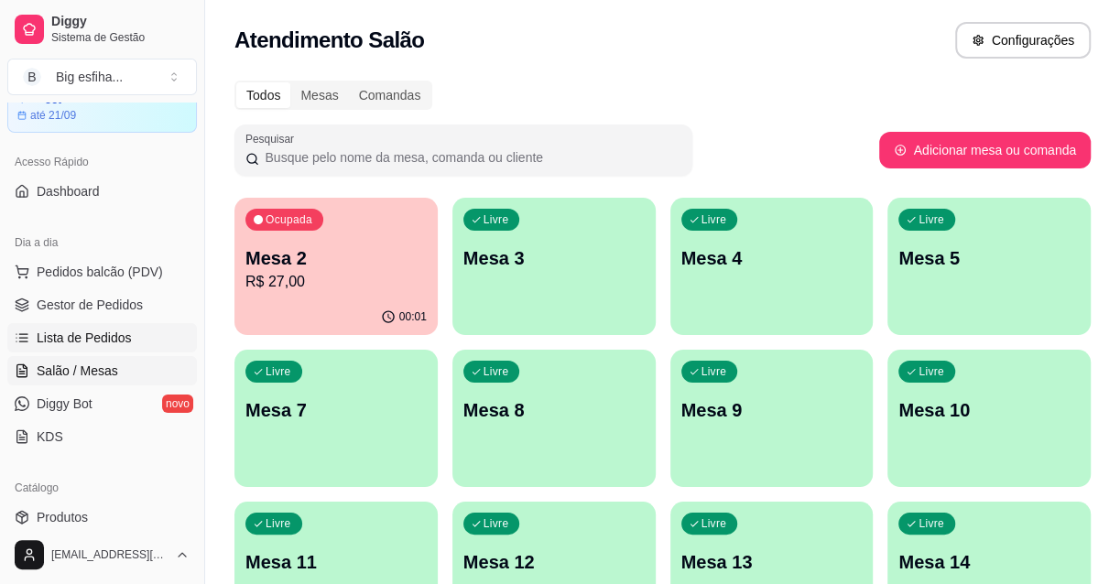
click at [110, 339] on span "Lista de Pedidos" at bounding box center [84, 338] width 95 height 18
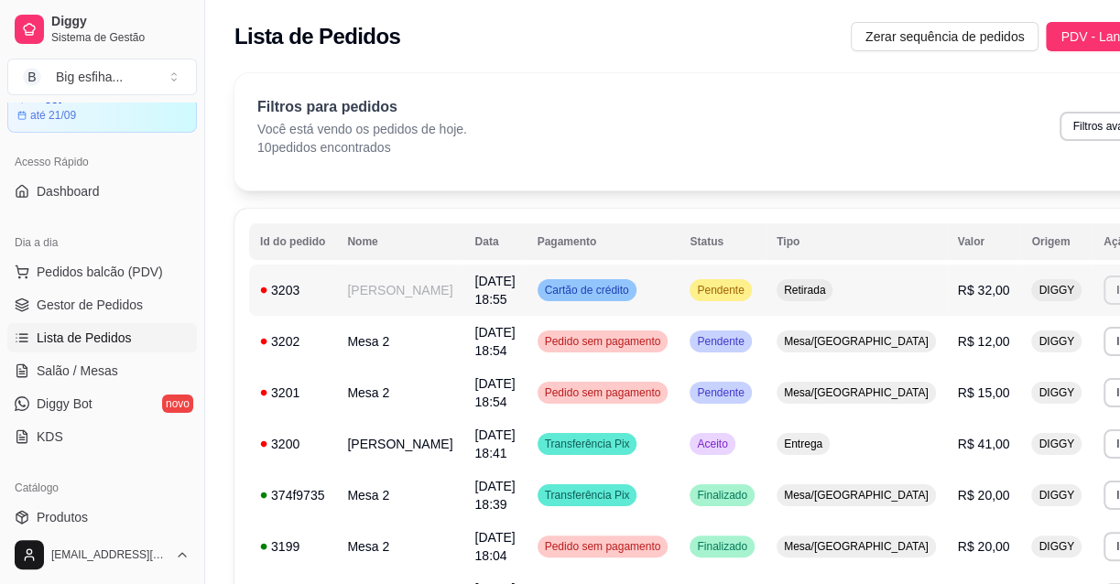
click at [1104, 296] on button "Imprimir" at bounding box center [1136, 290] width 65 height 29
click at [979, 363] on button "IMPRESSORA" at bounding box center [1000, 354] width 133 height 29
click at [102, 372] on span "Salão / Mesas" at bounding box center [78, 371] width 82 height 18
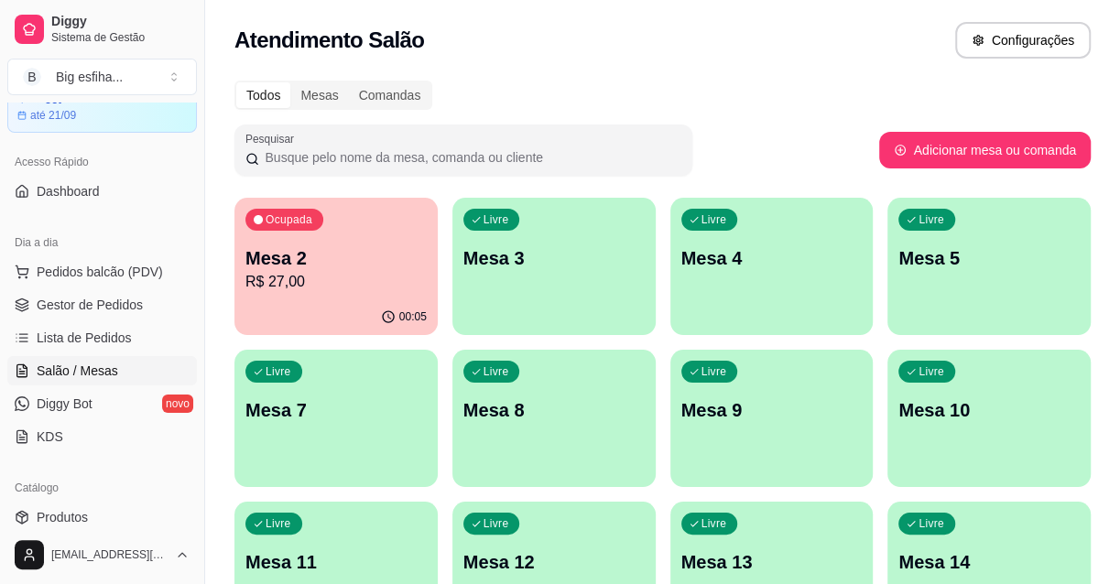
click at [375, 281] on p "R$ 27,00" at bounding box center [335, 282] width 181 height 22
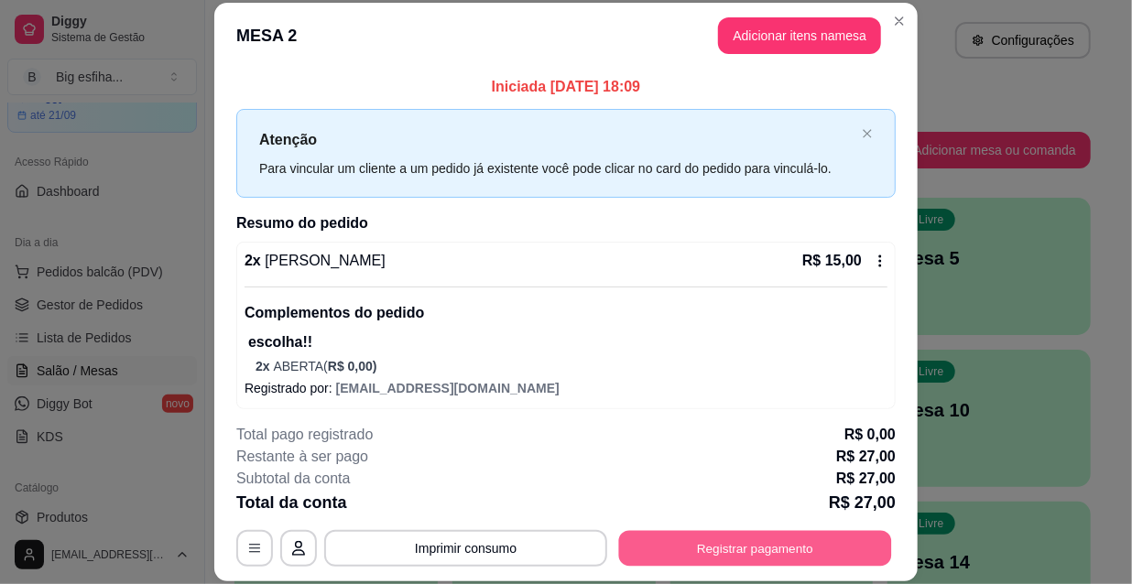
click at [752, 543] on button "Registrar pagamento" at bounding box center [755, 548] width 273 height 36
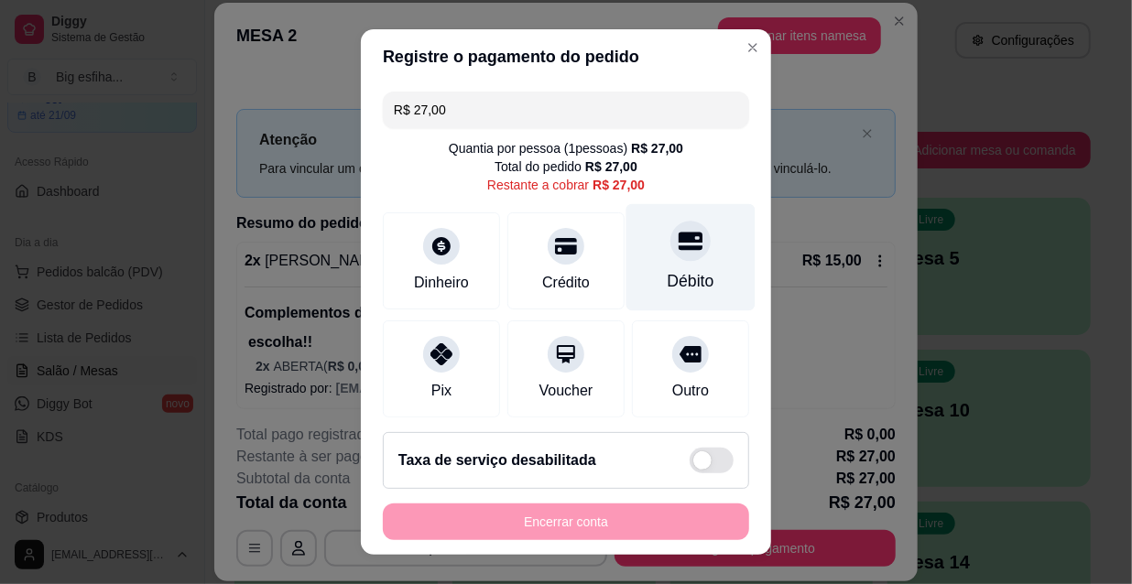
click at [668, 275] on div "Débito" at bounding box center [691, 281] width 47 height 24
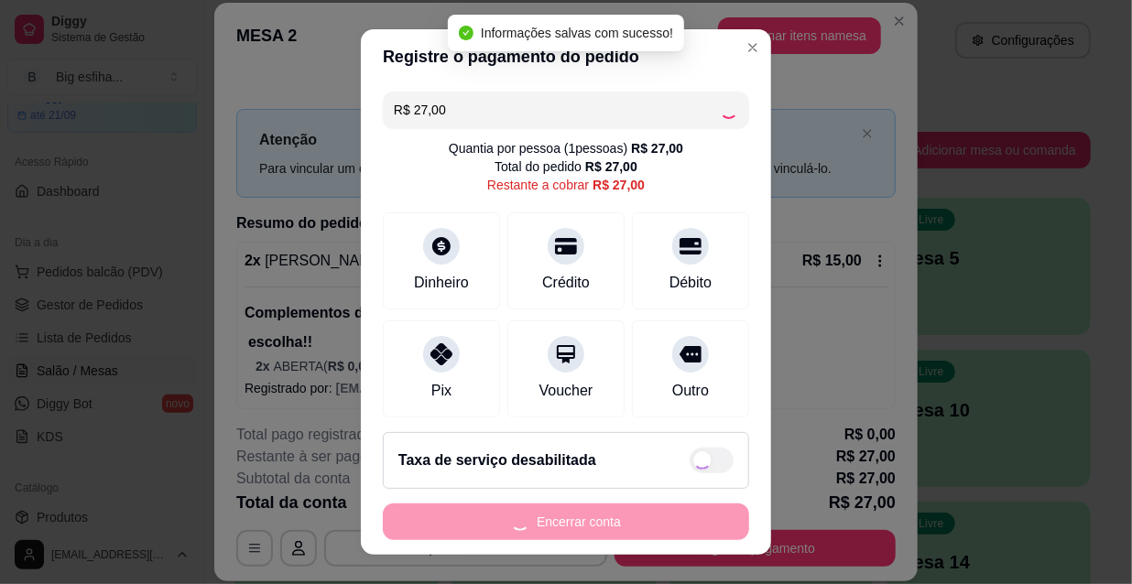
type input "R$ 0,00"
click at [510, 526] on button "Encerrar conta" at bounding box center [566, 522] width 366 height 37
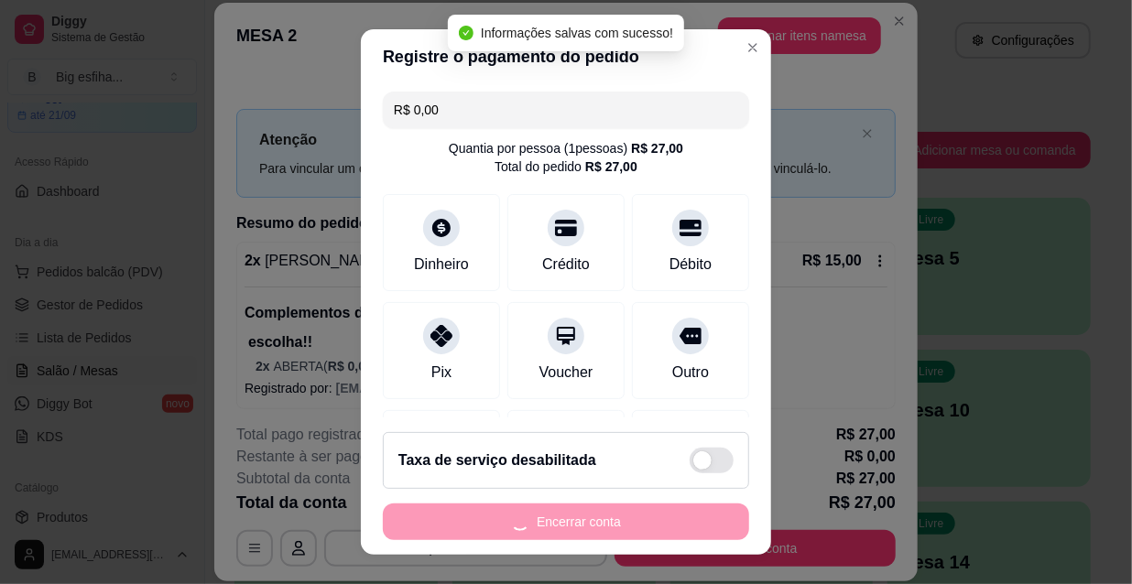
click at [512, 527] on div "Encerrar conta" at bounding box center [566, 522] width 366 height 37
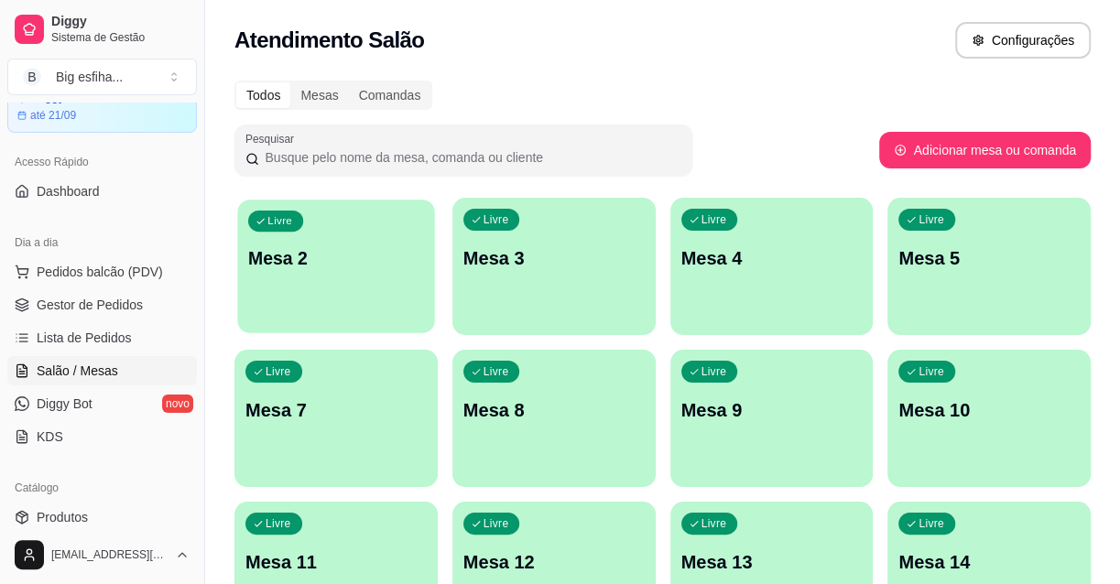
click at [321, 281] on div "Livre Mesa 2" at bounding box center [335, 256] width 197 height 112
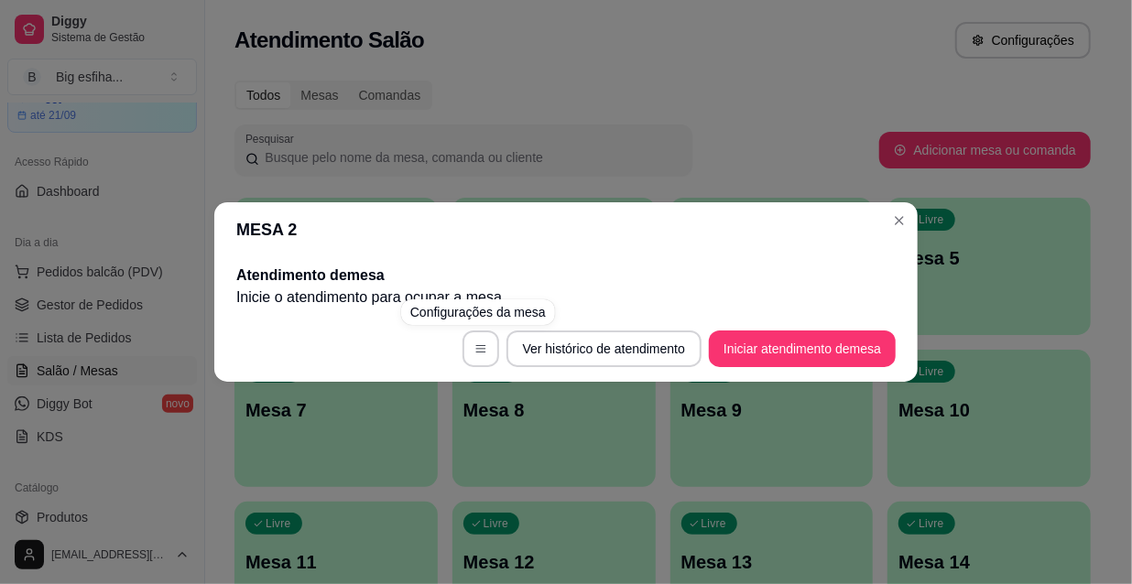
click at [794, 335] on footer "Ver histórico de atendimento Iniciar atendimento de mesa" at bounding box center [565, 349] width 703 height 66
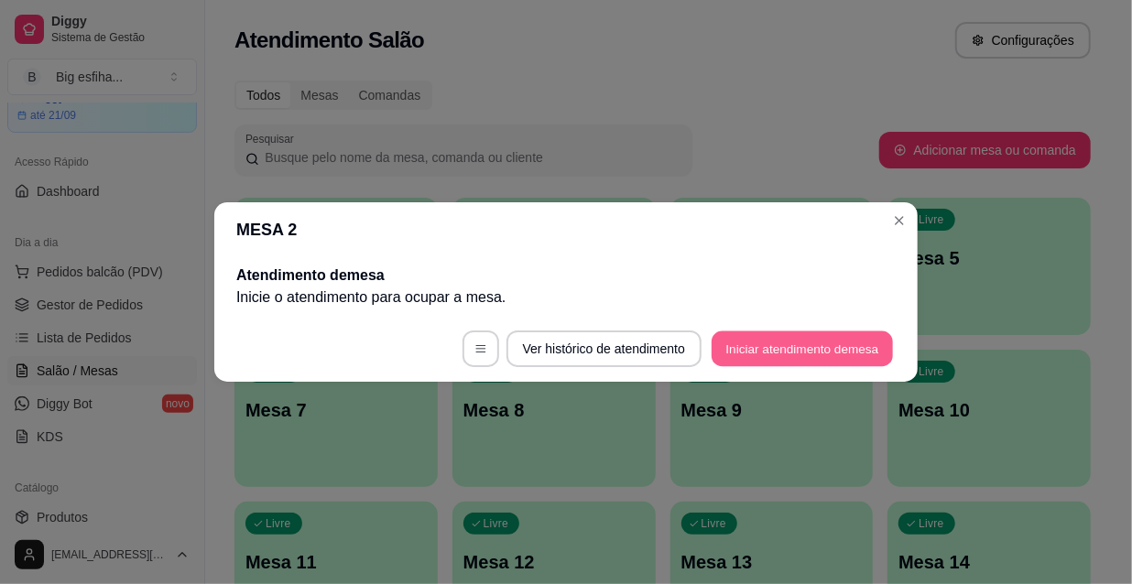
click at [798, 339] on button "Iniciar atendimento de mesa" at bounding box center [802, 350] width 181 height 36
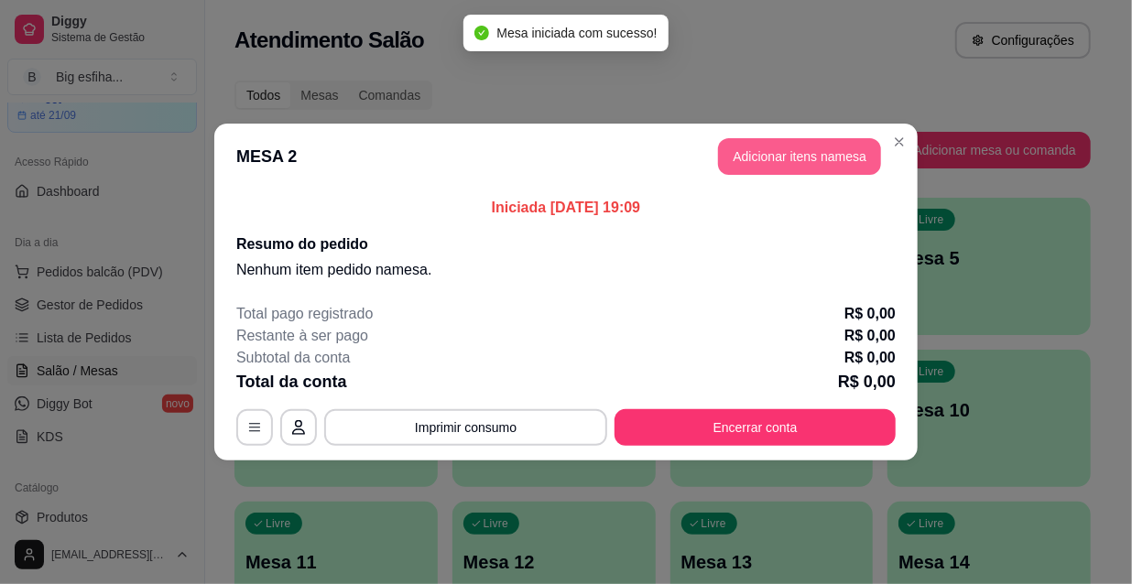
click at [757, 156] on button "Adicionar itens na mesa" at bounding box center [799, 156] width 163 height 37
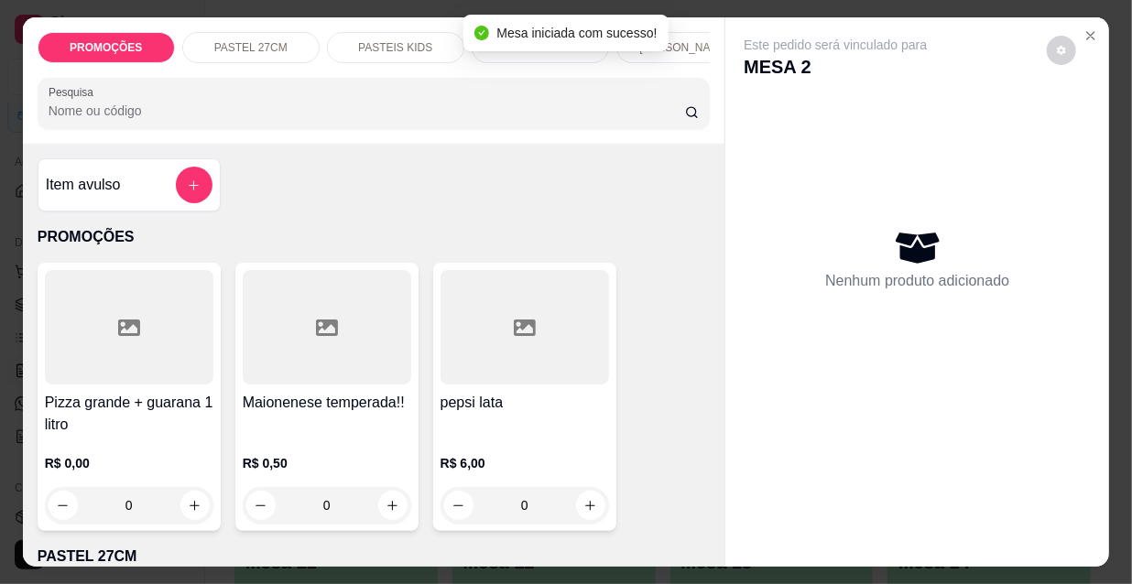
scroll to position [0, 589]
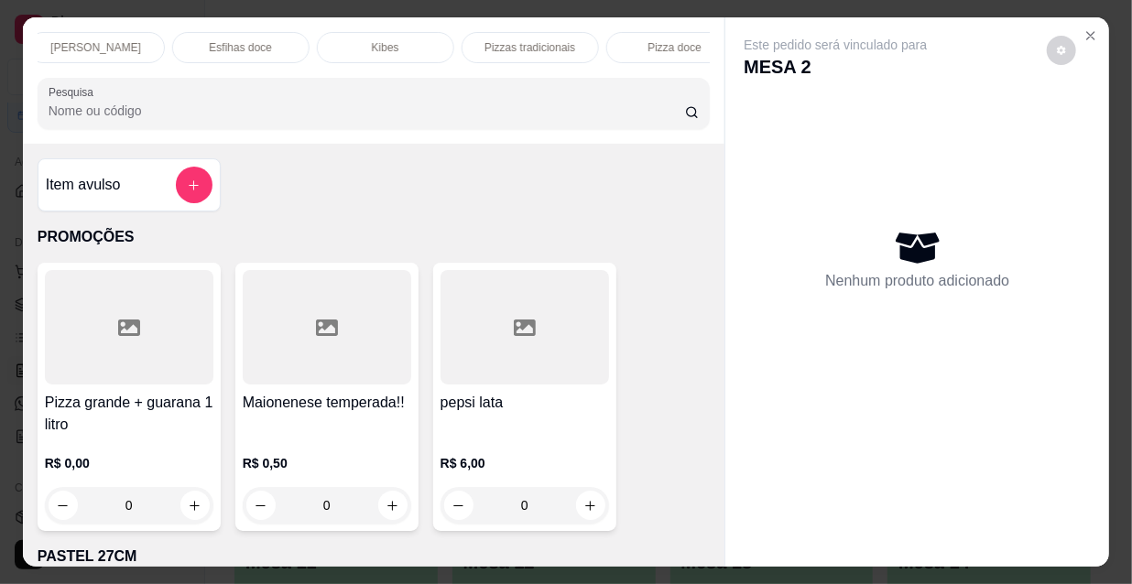
click at [490, 46] on p "Pizzas tradicionais" at bounding box center [529, 47] width 91 height 15
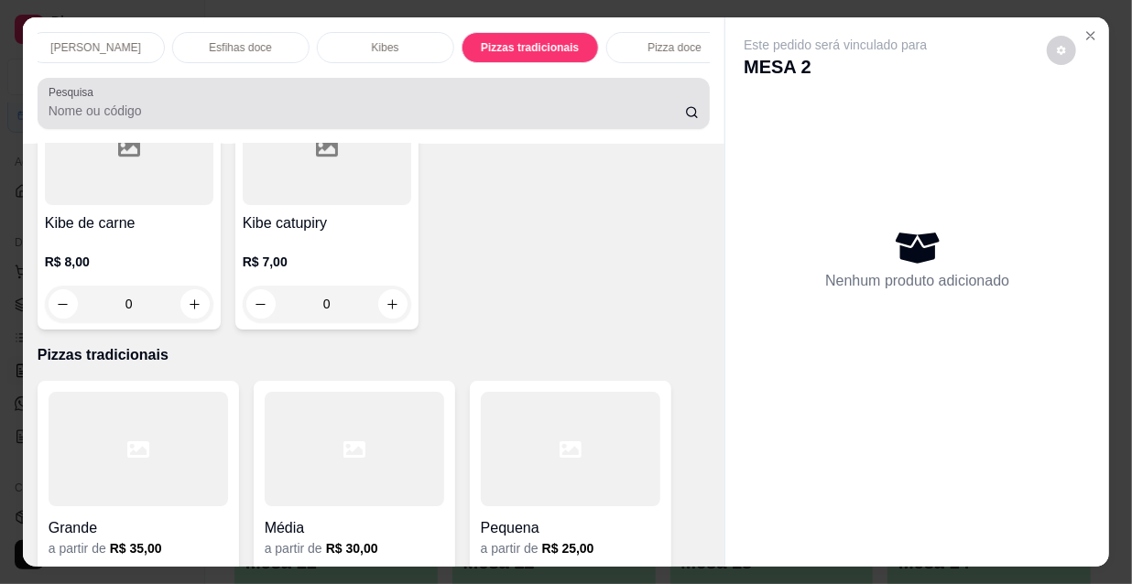
scroll to position [47, 0]
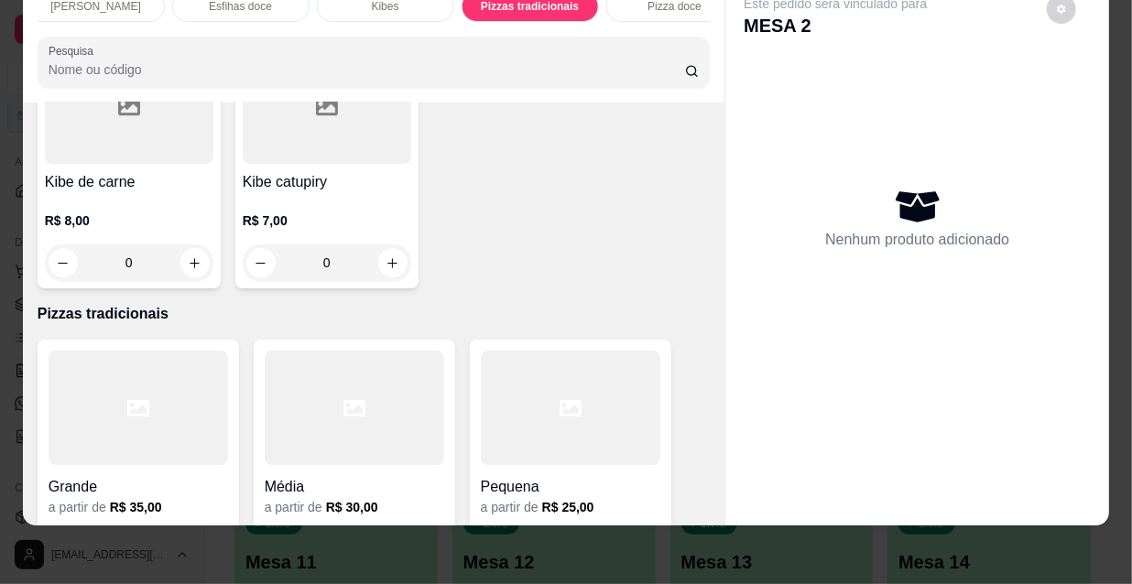
click at [128, 400] on icon at bounding box center [138, 408] width 22 height 16
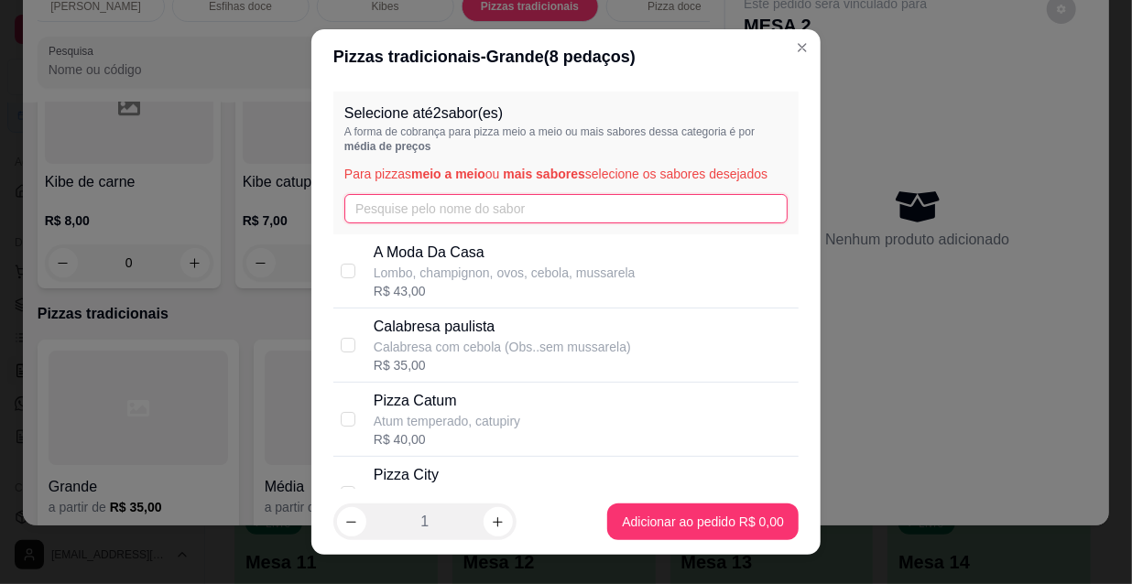
drag, startPoint x: 477, startPoint y: 215, endPoint x: 516, endPoint y: 242, distance: 46.7
click at [476, 216] on input "text" at bounding box center [565, 208] width 443 height 29
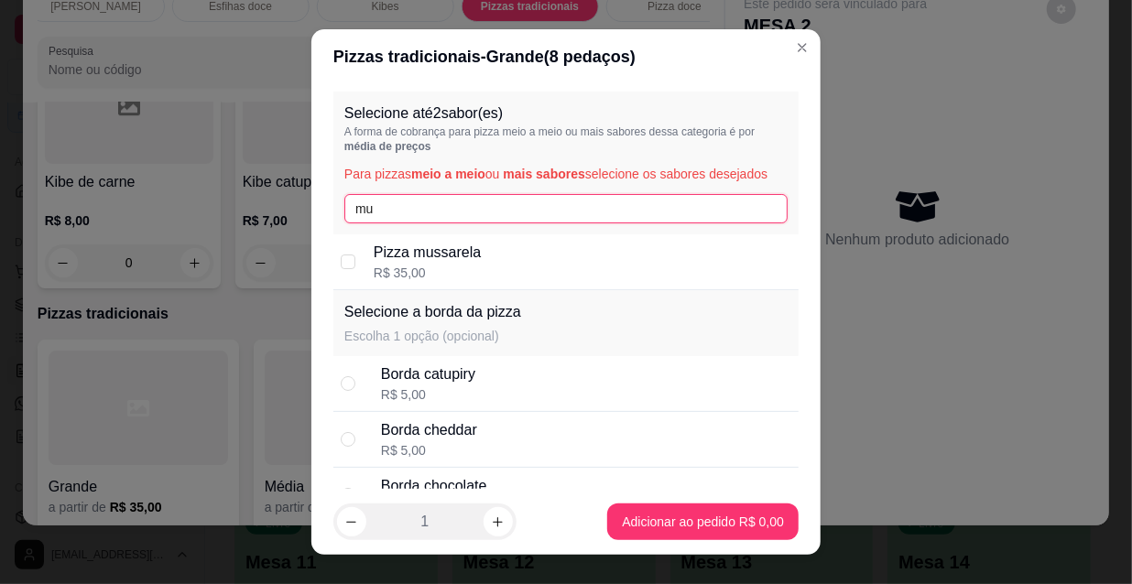
type input "mu"
click at [543, 247] on div "Pizza mussarela R$ 35,00" at bounding box center [583, 262] width 418 height 40
checkbox input "true"
click at [439, 213] on input "mu" at bounding box center [565, 208] width 443 height 29
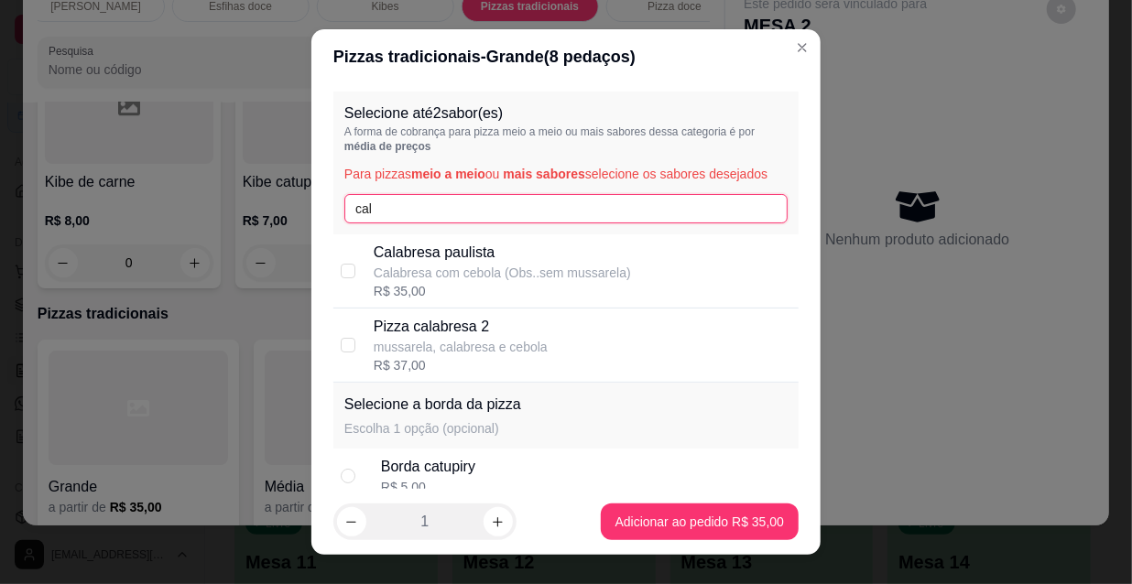
type input "cal"
click at [495, 350] on p "mussarela, calabresa e cebola" at bounding box center [461, 347] width 174 height 18
checkbox input "true"
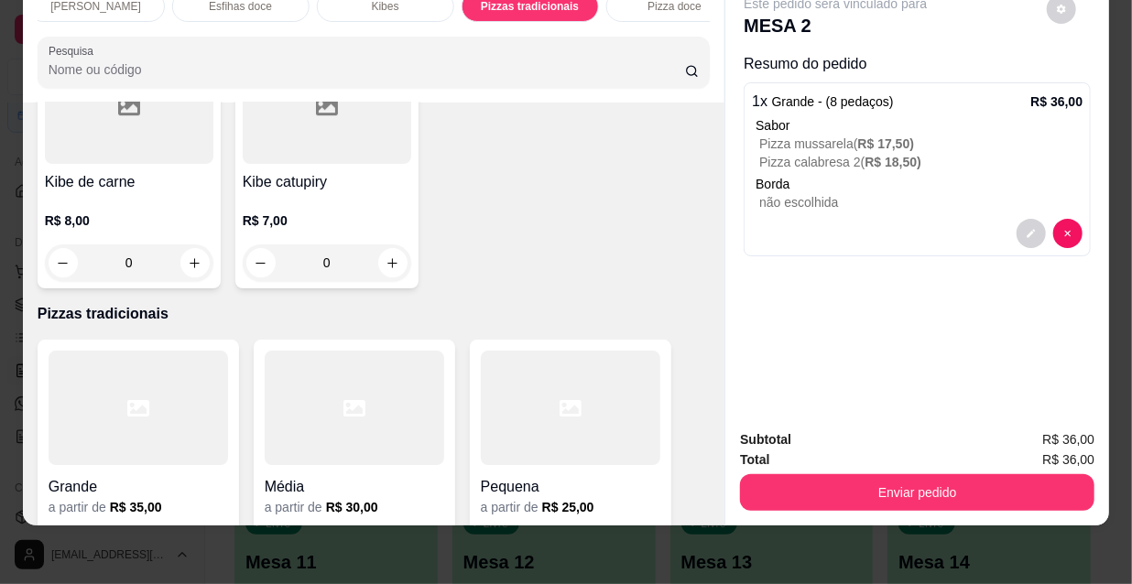
click at [165, 351] on div at bounding box center [139, 408] width 180 height 114
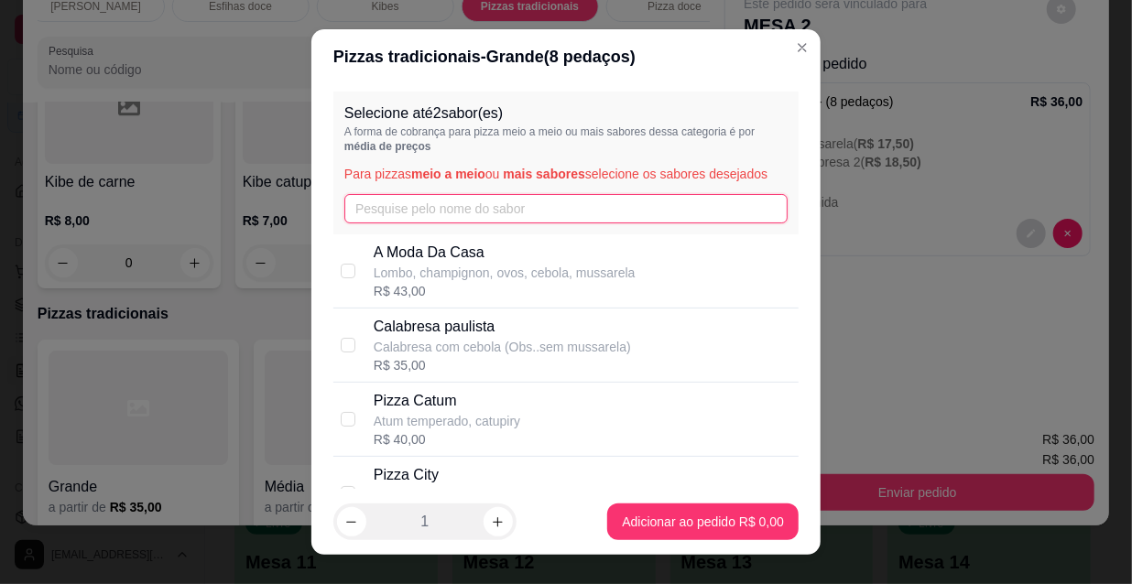
click at [430, 208] on input "text" at bounding box center [565, 208] width 443 height 29
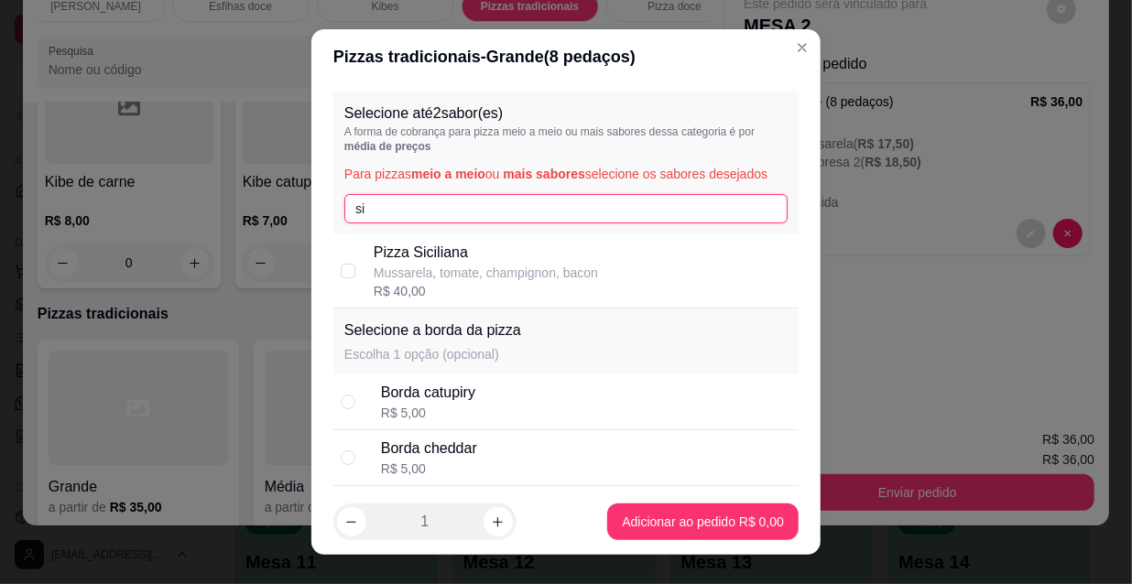
type input "si"
click at [516, 256] on p "Pizza Siciliana" at bounding box center [486, 253] width 224 height 22
checkbox input "true"
click at [404, 217] on input "si" at bounding box center [565, 208] width 443 height 29
click at [402, 212] on input "si" at bounding box center [565, 208] width 443 height 29
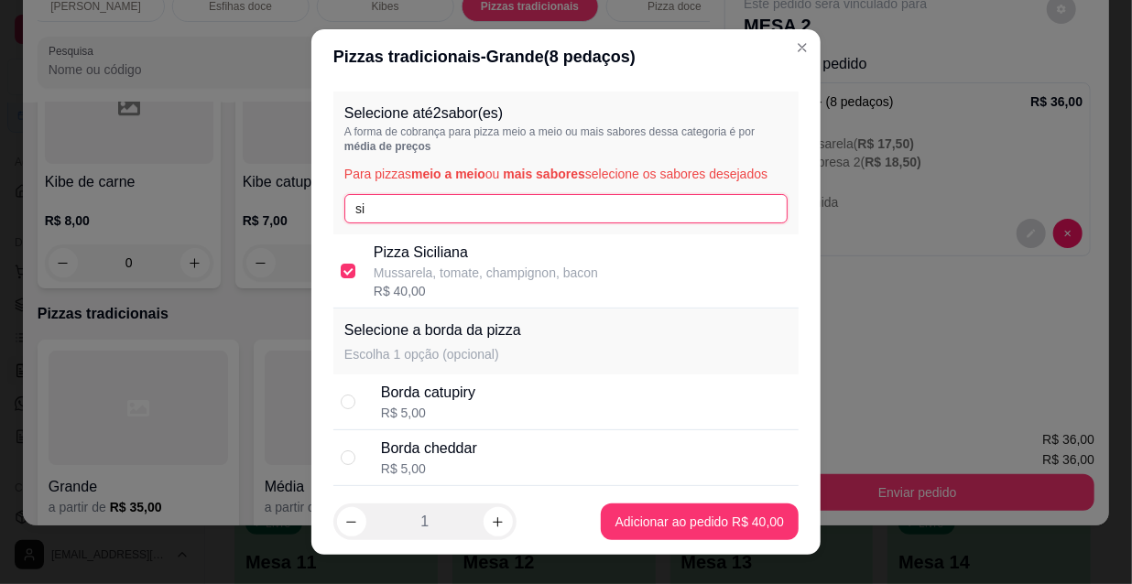
click at [406, 210] on input "si" at bounding box center [565, 208] width 443 height 29
click at [400, 210] on input "si" at bounding box center [565, 208] width 443 height 29
click at [400, 204] on input "si" at bounding box center [565, 208] width 443 height 29
type input "s"
type input "pep"
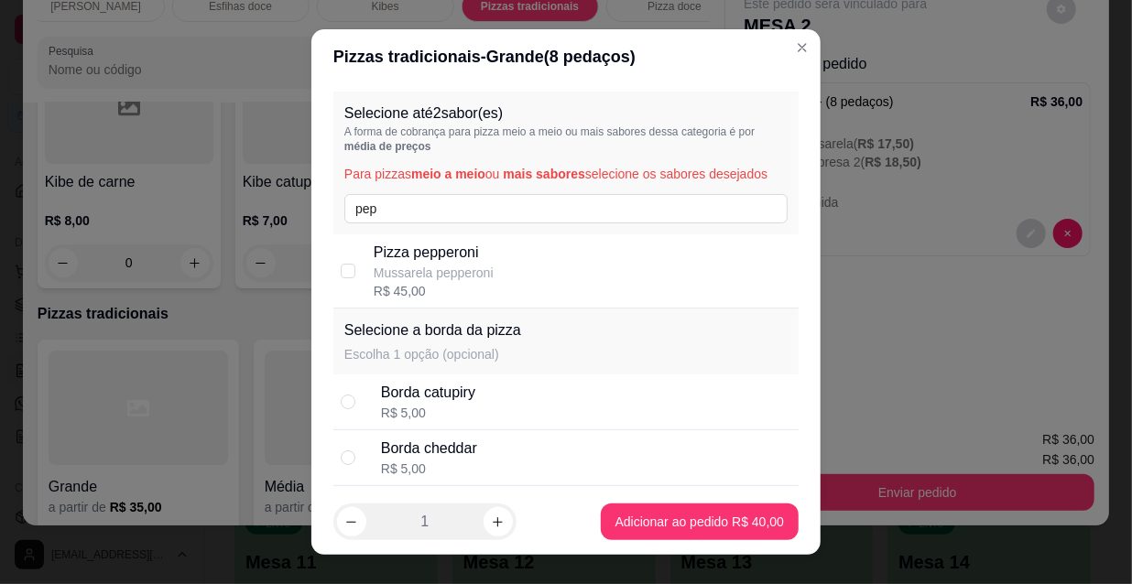
click at [494, 278] on div "Pizza pepperoni Mussarela pepperoni R$ 45,00" at bounding box center [583, 271] width 418 height 59
checkbox input "true"
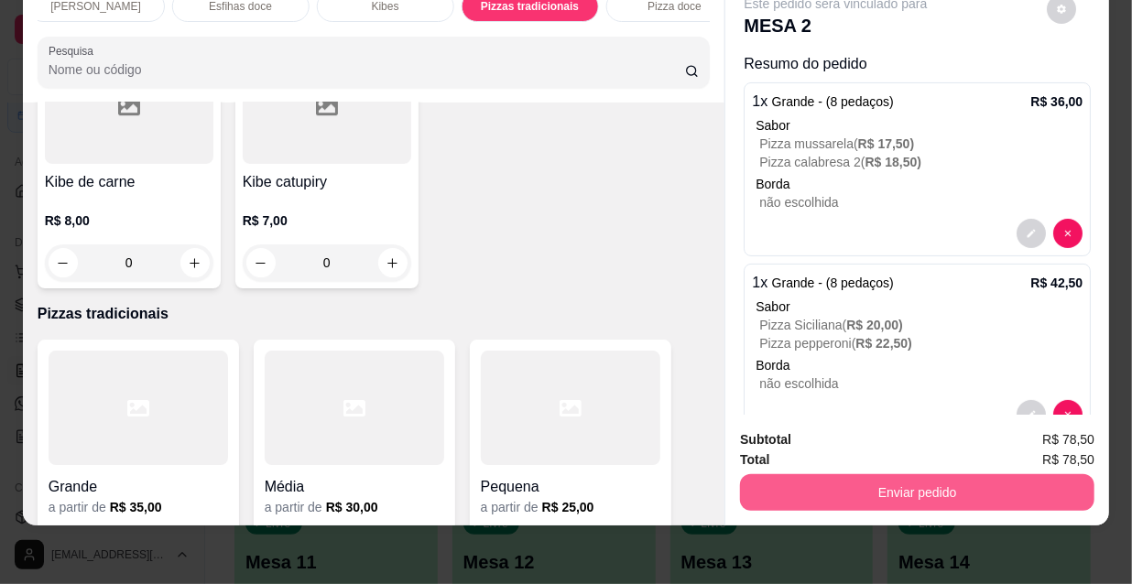
click at [915, 474] on button "Enviar pedido" at bounding box center [917, 492] width 354 height 37
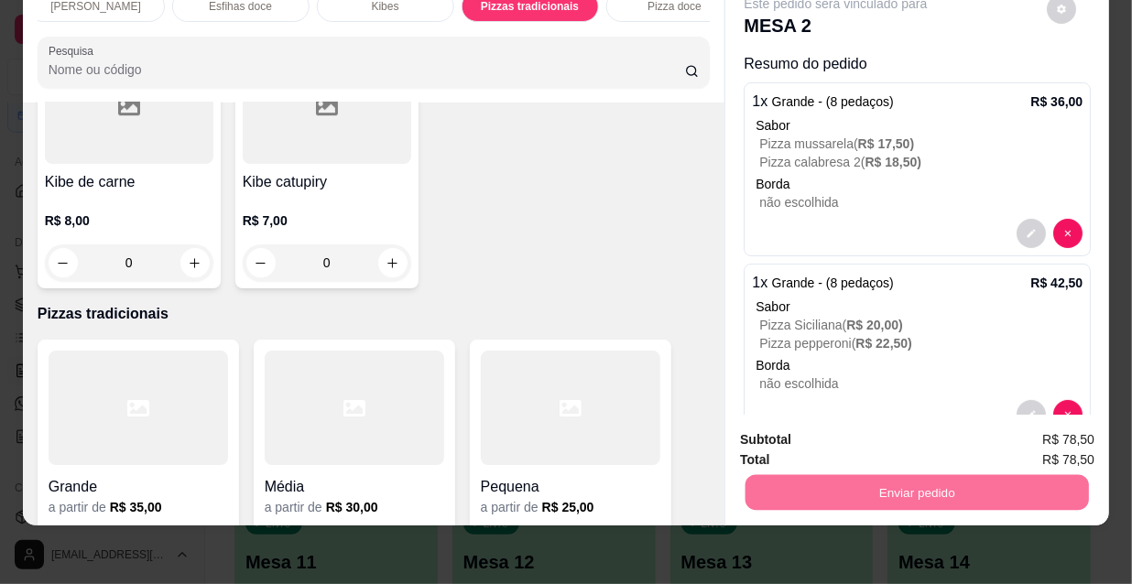
click at [882, 426] on button "Não registrar e enviar pedido" at bounding box center [858, 435] width 191 height 35
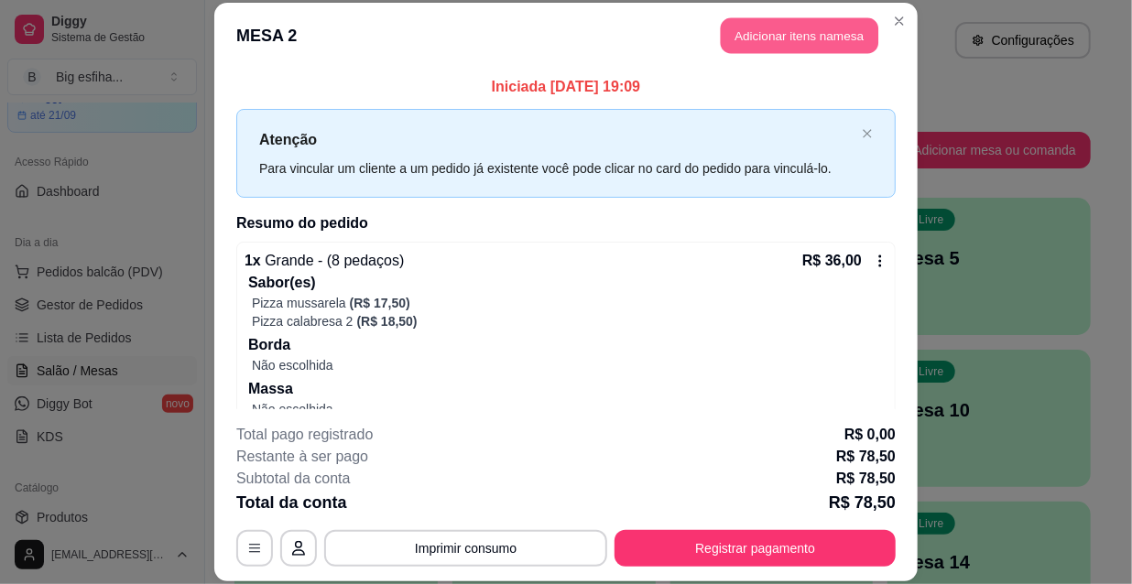
click at [769, 31] on button "Adicionar itens na mesa" at bounding box center [800, 36] width 158 height 36
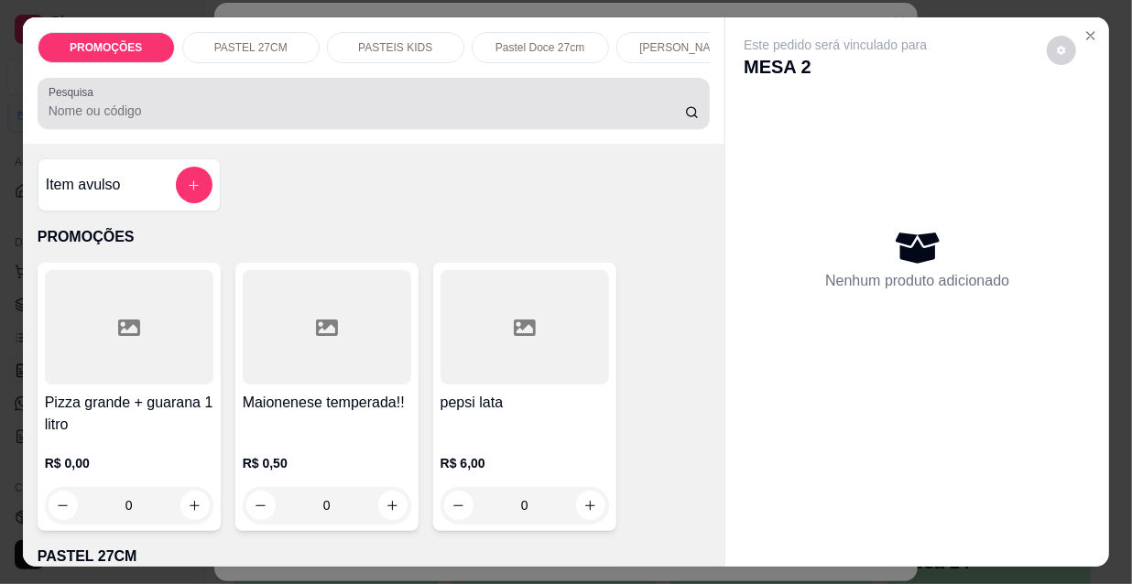
click at [223, 120] on input "Pesquisa" at bounding box center [367, 111] width 637 height 18
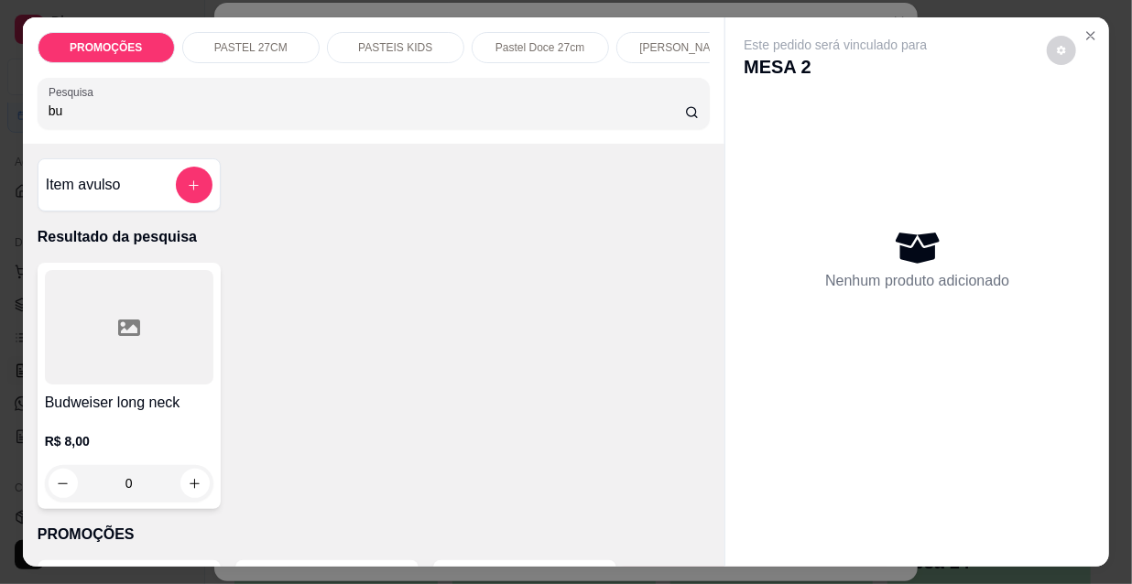
type input "b"
type input "stell"
click at [188, 491] on icon "increase-product-quantity" at bounding box center [195, 484] width 14 height 14
type input "1"
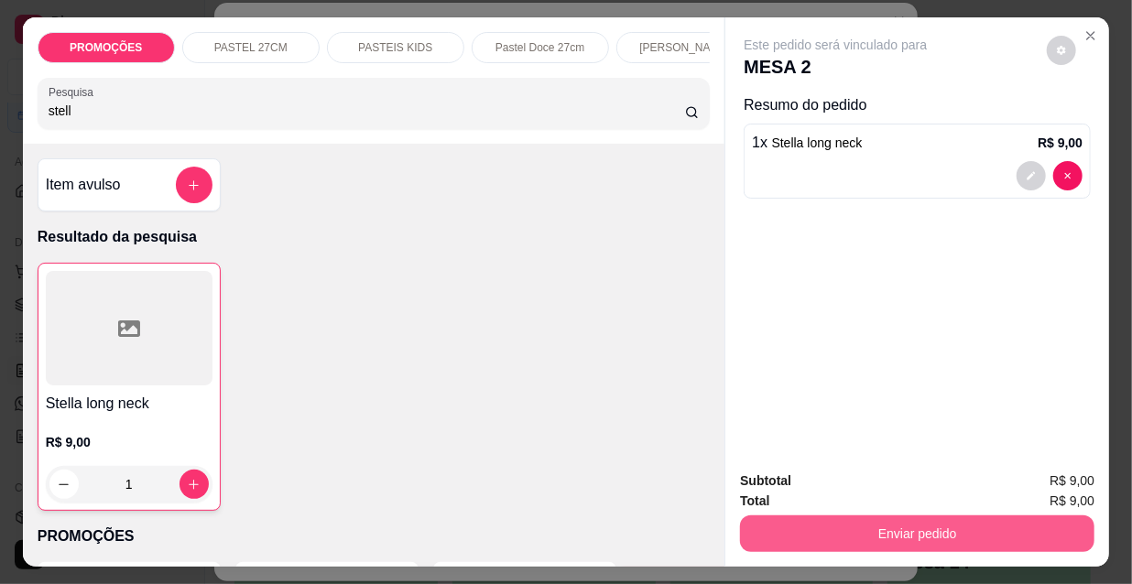
click at [917, 516] on button "Enviar pedido" at bounding box center [917, 534] width 354 height 37
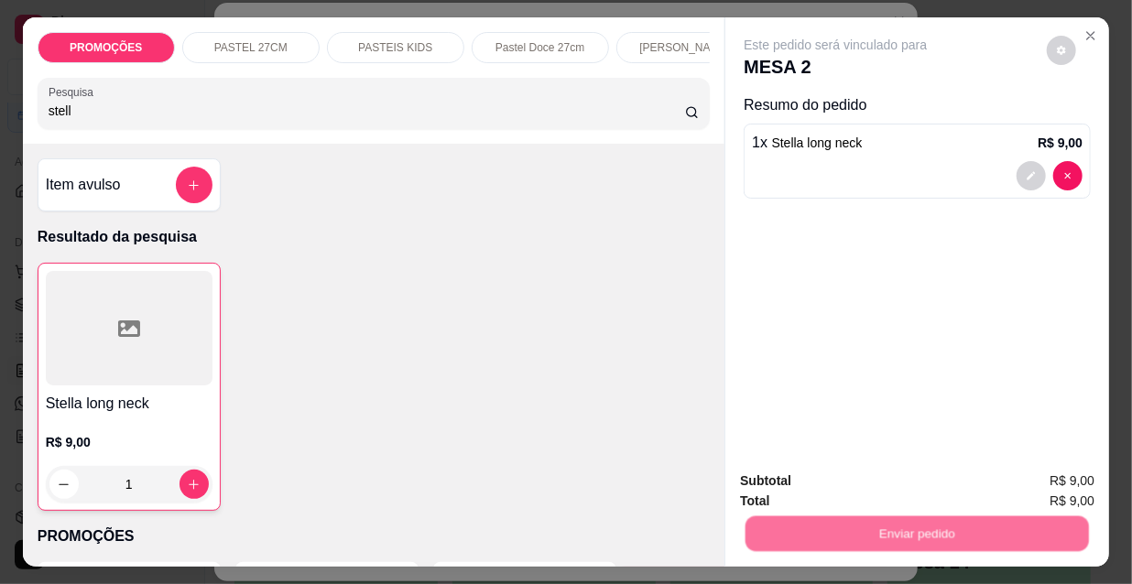
click at [819, 474] on button "Não registrar e enviar pedido" at bounding box center [858, 482] width 185 height 34
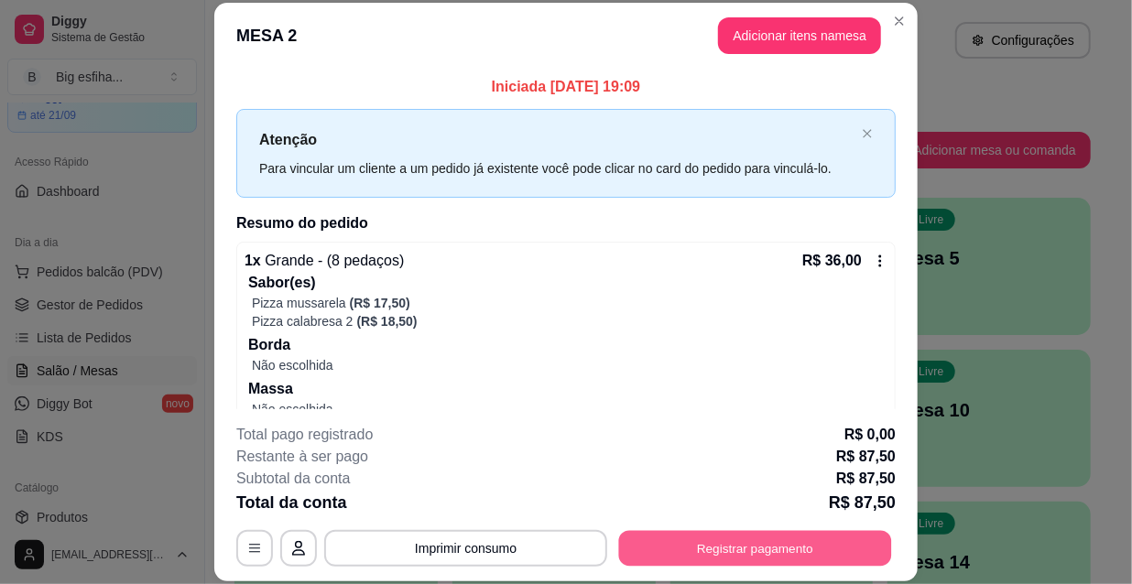
click at [736, 561] on button "Registrar pagamento" at bounding box center [755, 548] width 273 height 36
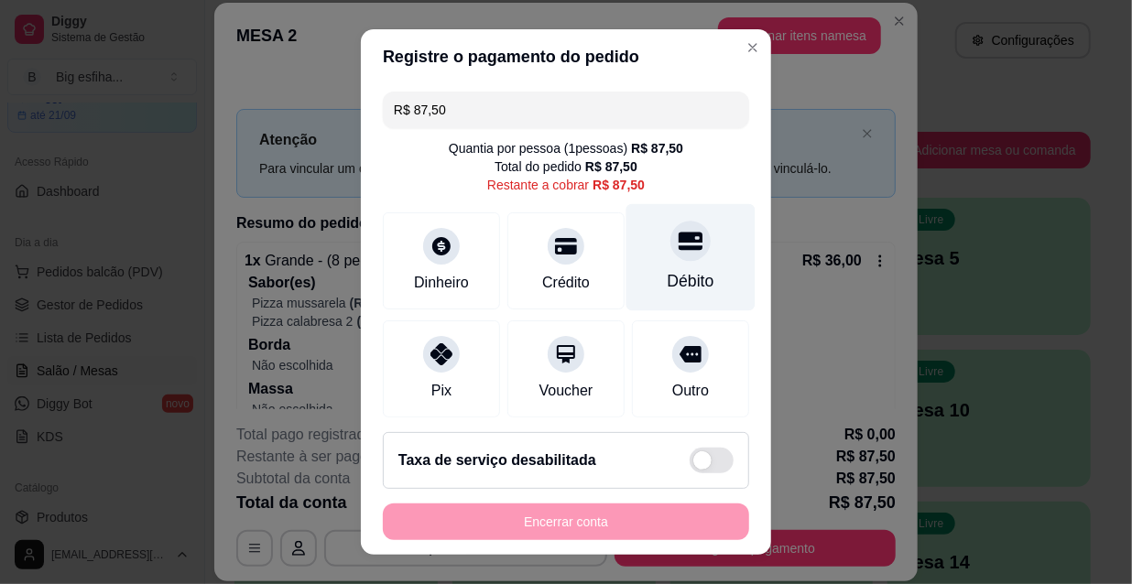
click at [678, 273] on div "Débito" at bounding box center [691, 281] width 47 height 24
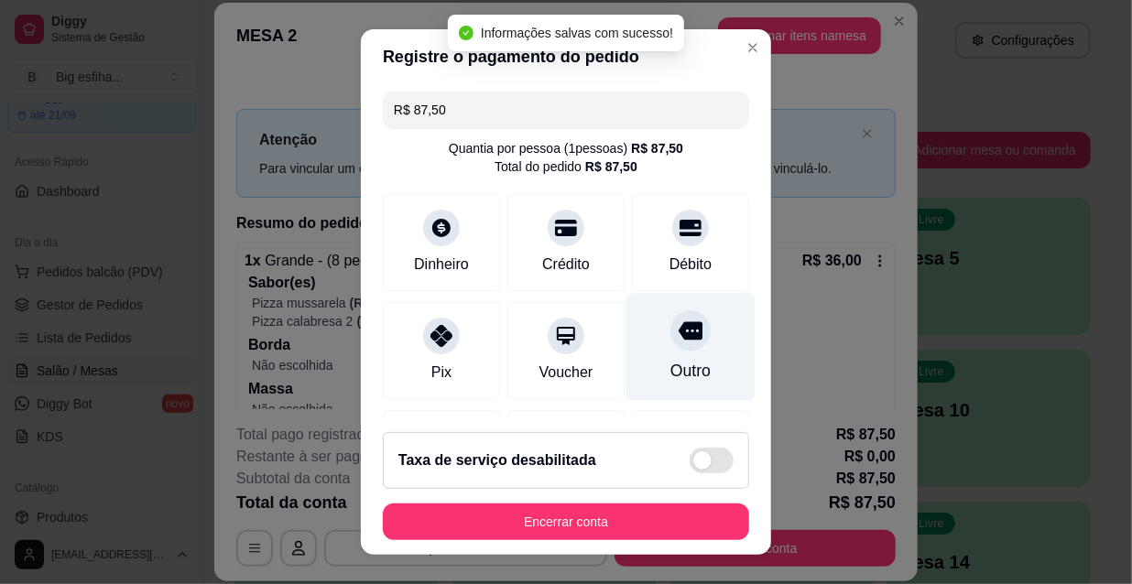
type input "R$ 0,00"
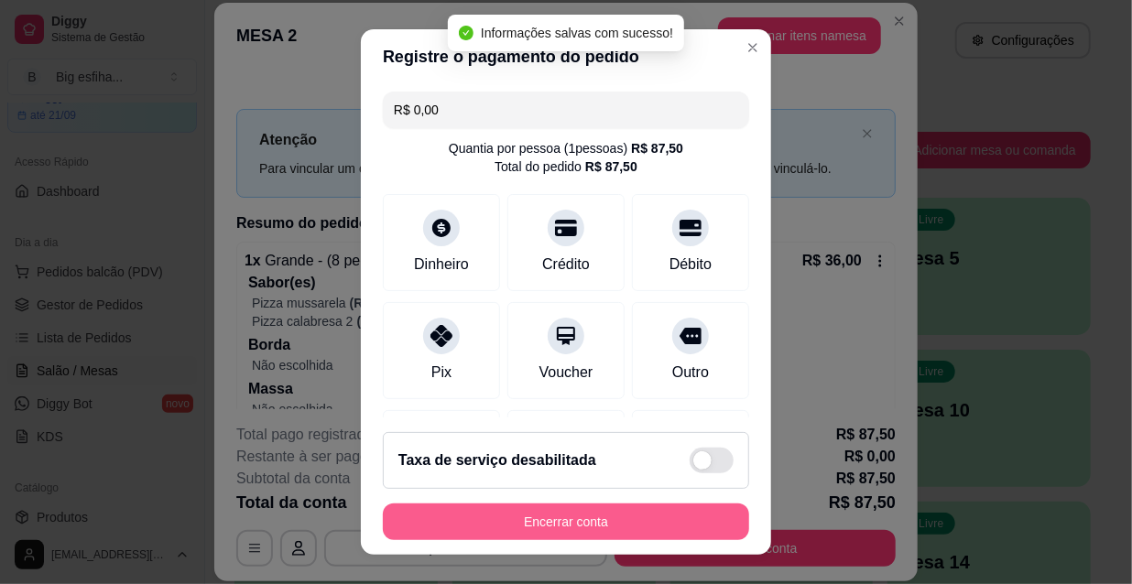
click at [560, 531] on button "Encerrar conta" at bounding box center [566, 522] width 366 height 37
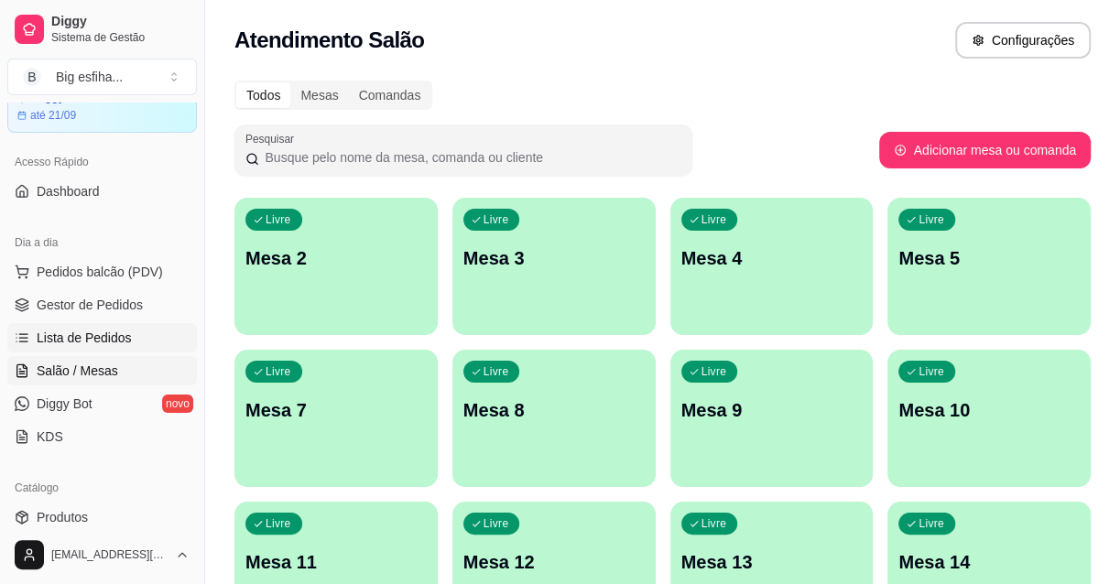
click at [98, 335] on span "Lista de Pedidos" at bounding box center [84, 338] width 95 height 18
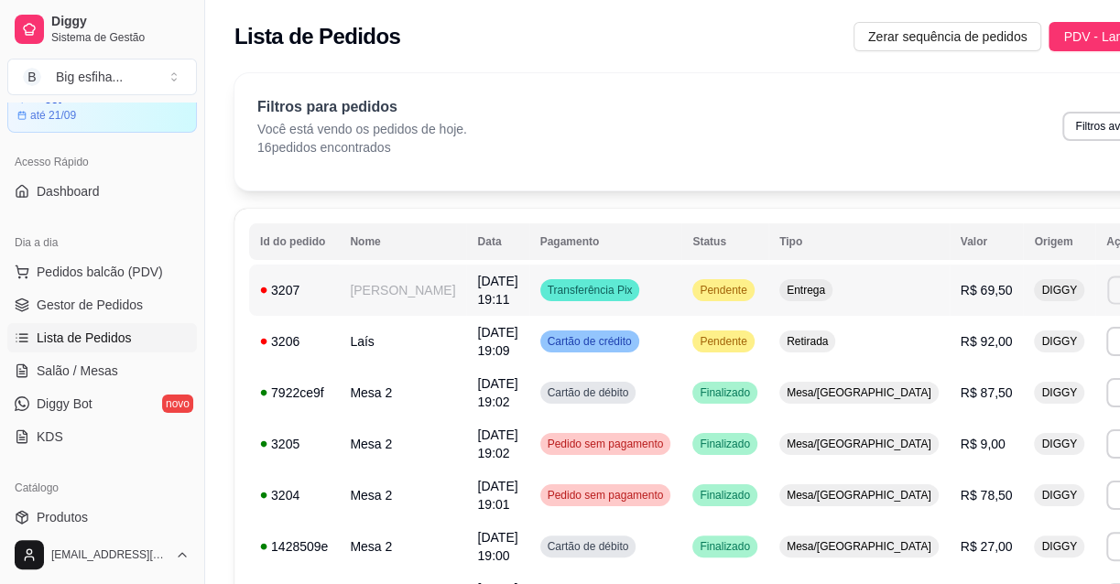
click at [1107, 285] on button "Imprimir" at bounding box center [1138, 290] width 63 height 28
click at [971, 352] on button "IMPRESSORA" at bounding box center [1000, 354] width 128 height 28
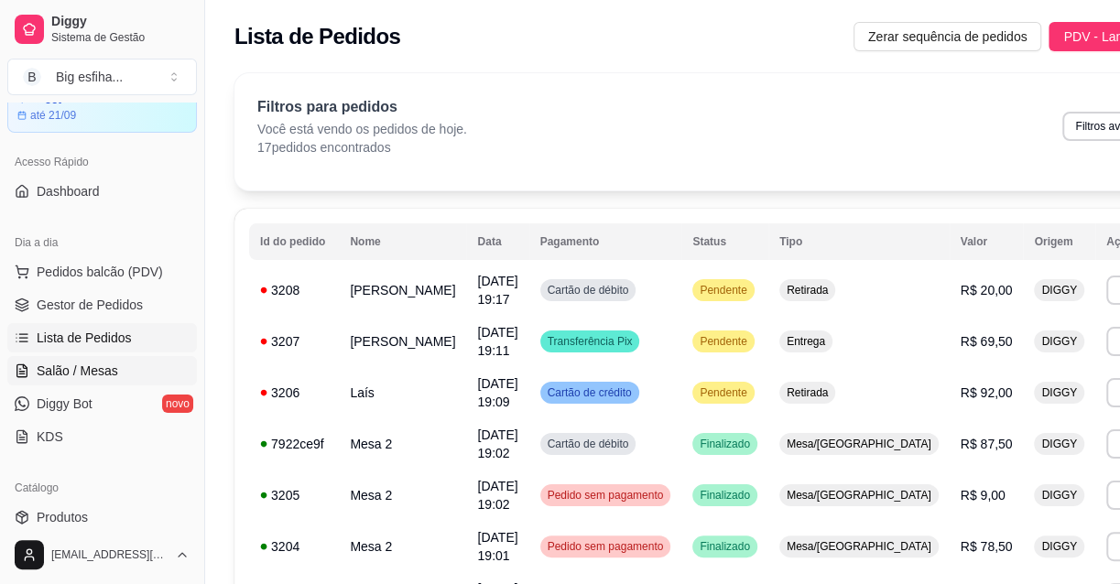
click at [143, 359] on link "Salão / Mesas" at bounding box center [102, 370] width 190 height 29
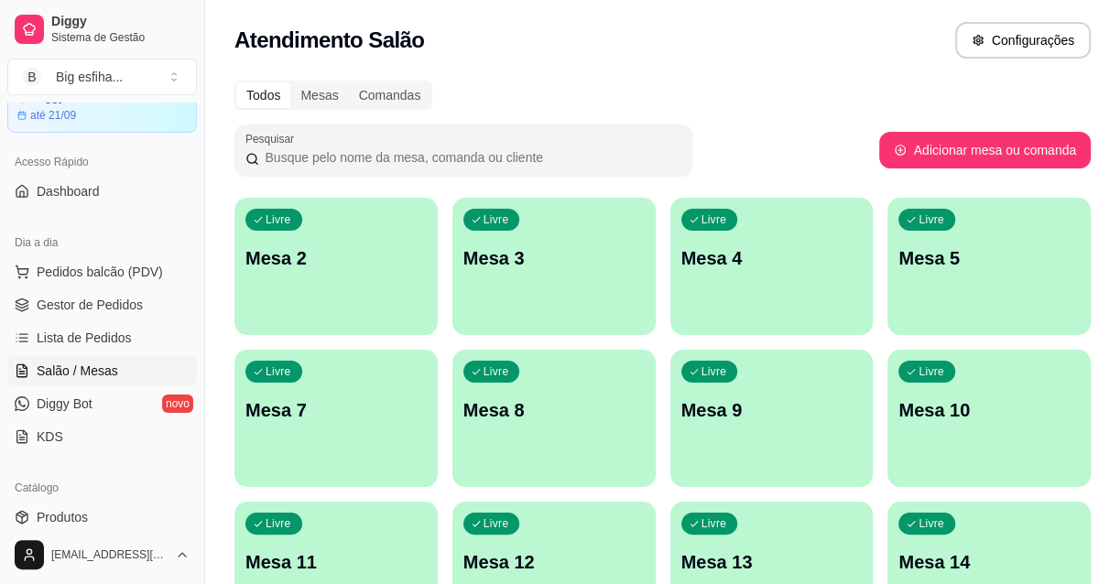
click at [332, 276] on div "Livre Mesa 2" at bounding box center [335, 255] width 203 height 115
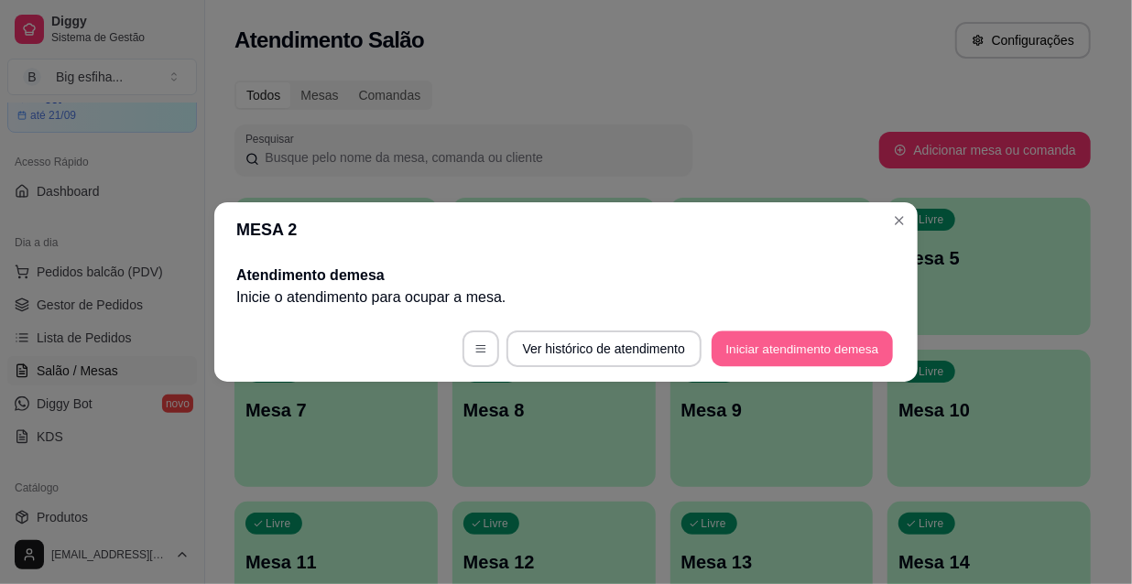
click at [783, 339] on button "Iniciar atendimento de mesa" at bounding box center [802, 350] width 181 height 36
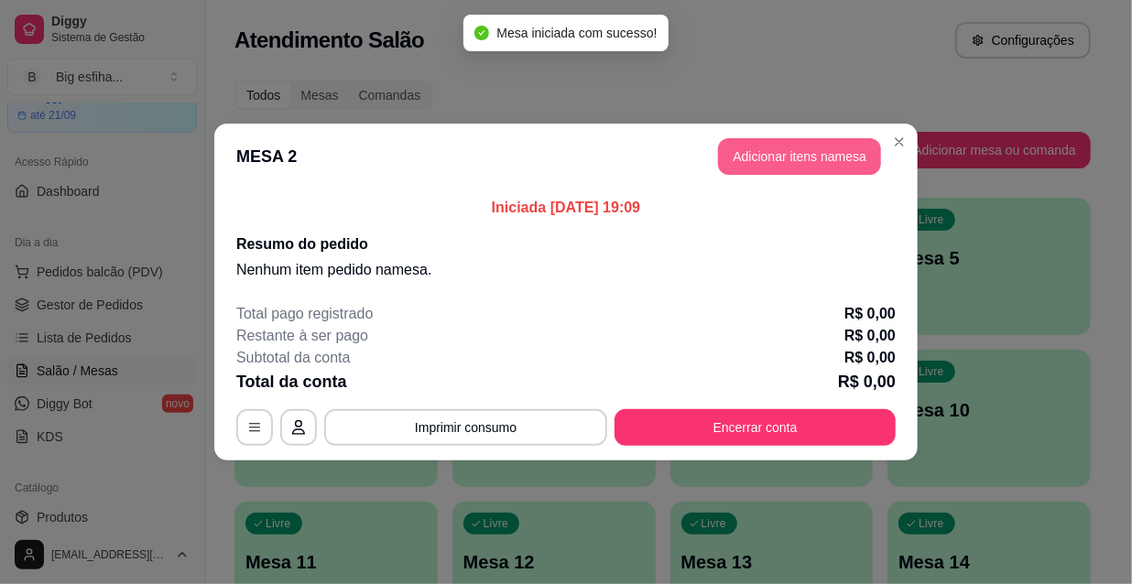
click at [798, 165] on button "Adicionar itens na mesa" at bounding box center [799, 156] width 163 height 37
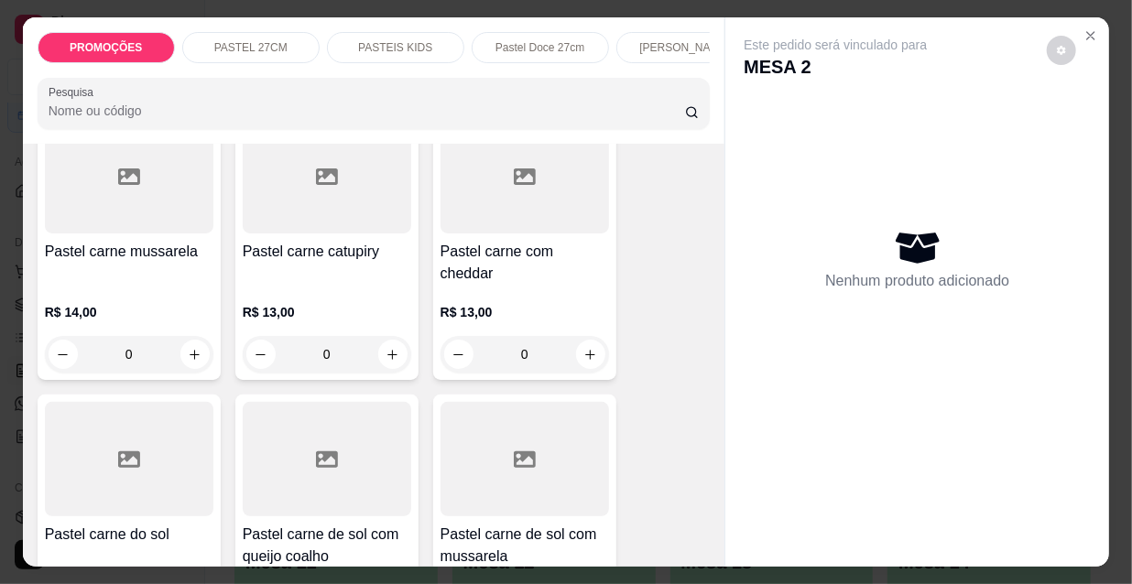
scroll to position [2331, 0]
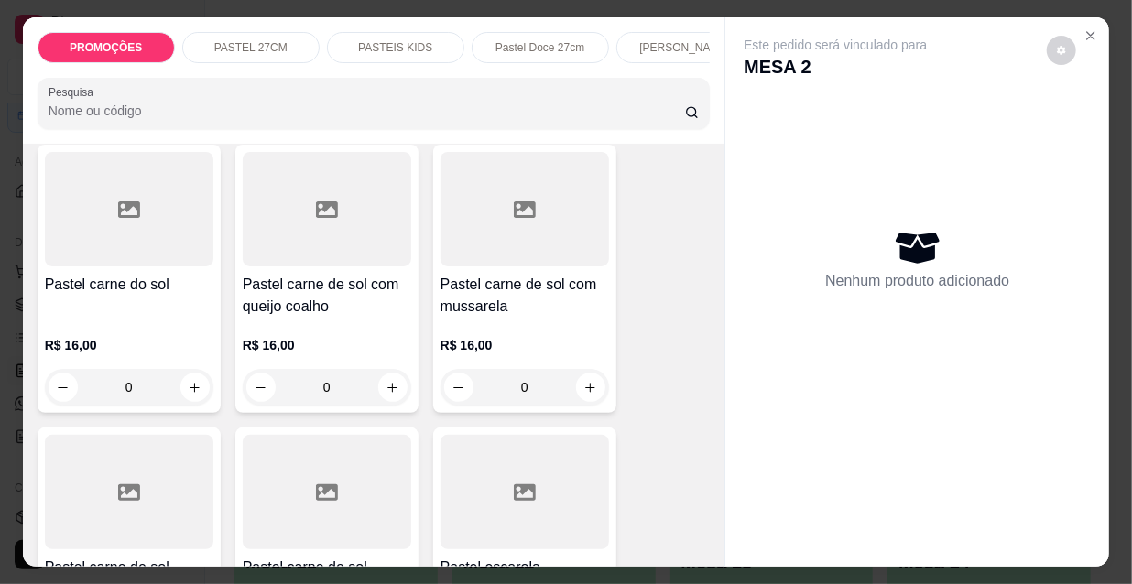
click at [342, 311] on div "Pastel carne de sol com queijo coalho R$ 16,00 0" at bounding box center [326, 279] width 183 height 268
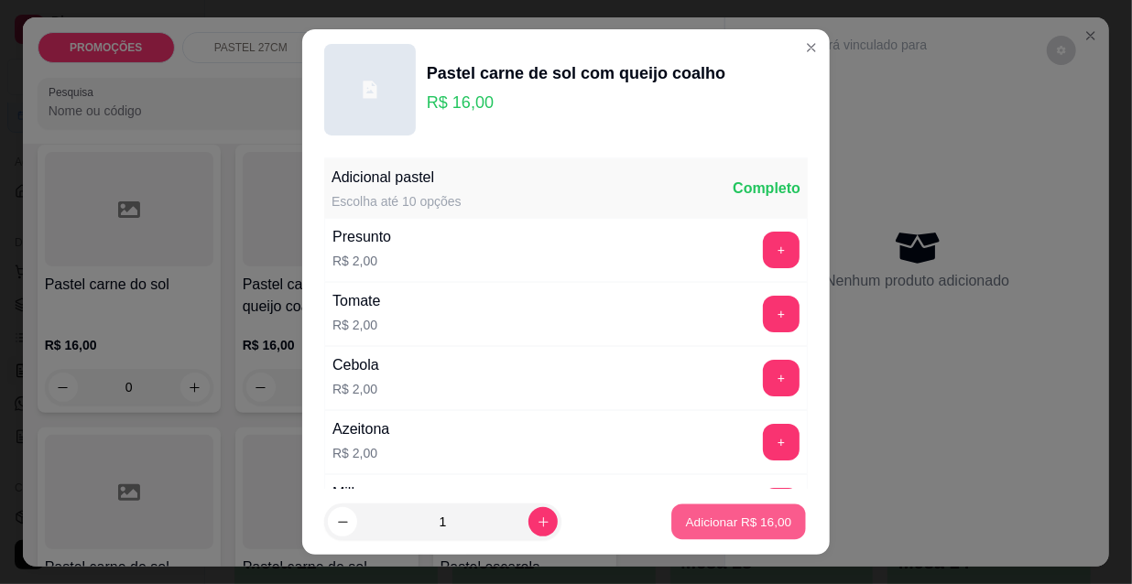
click at [721, 528] on p "Adicionar R$ 16,00" at bounding box center [739, 521] width 106 height 17
type input "1"
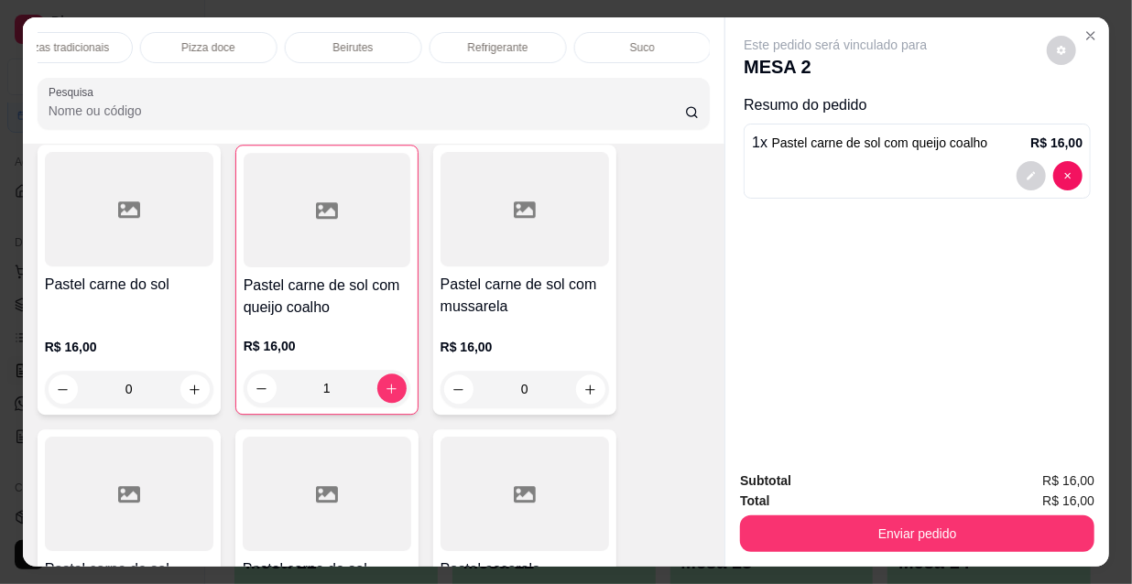
scroll to position [0, 1052]
click at [485, 41] on p "Refrigerante" at bounding box center [501, 47] width 60 height 15
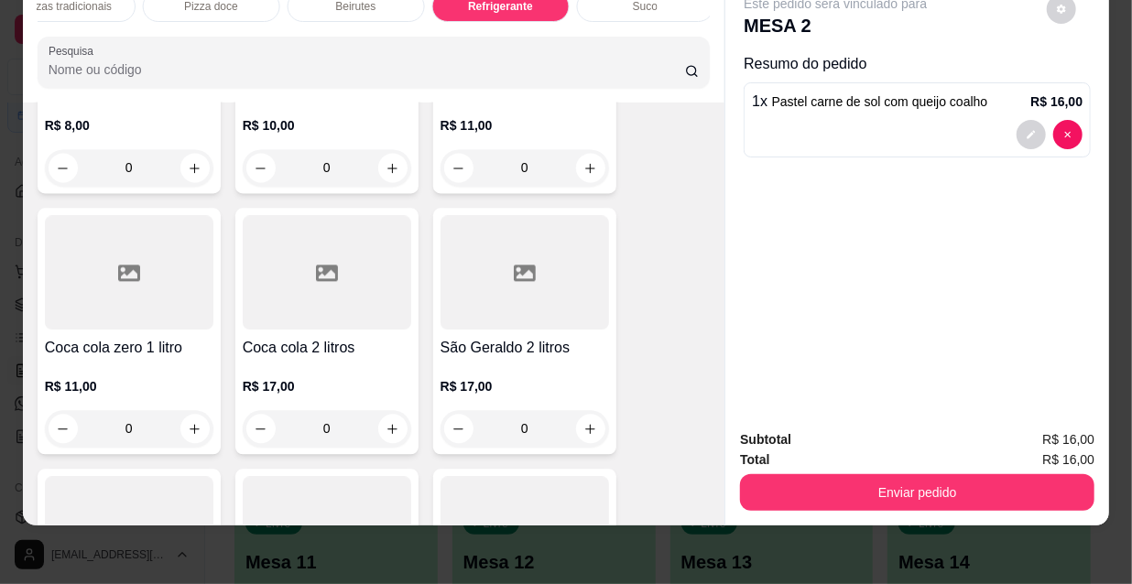
scroll to position [17507, 0]
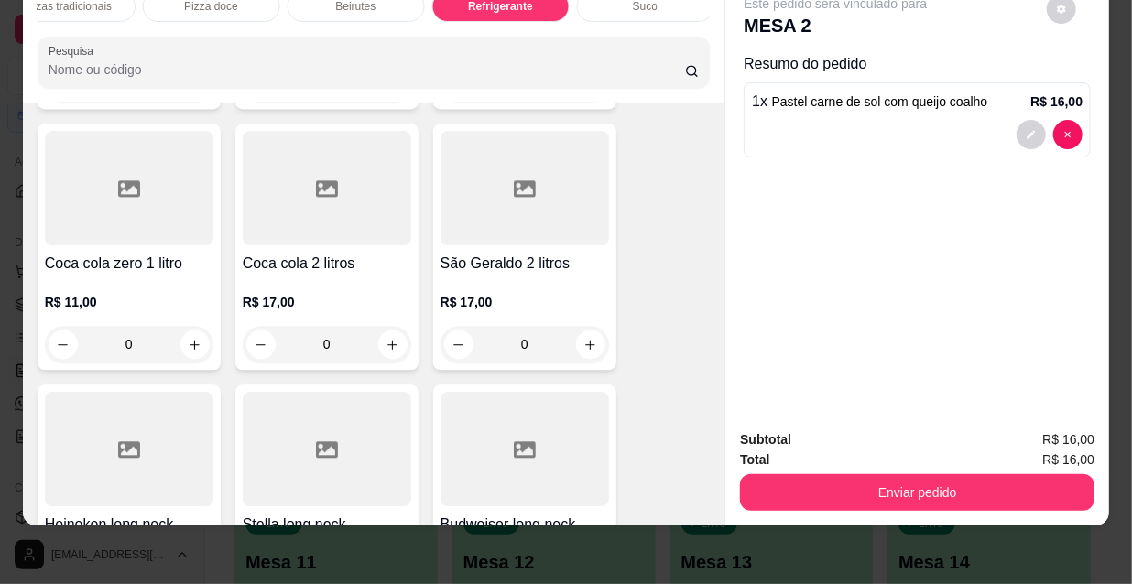
type input "1"
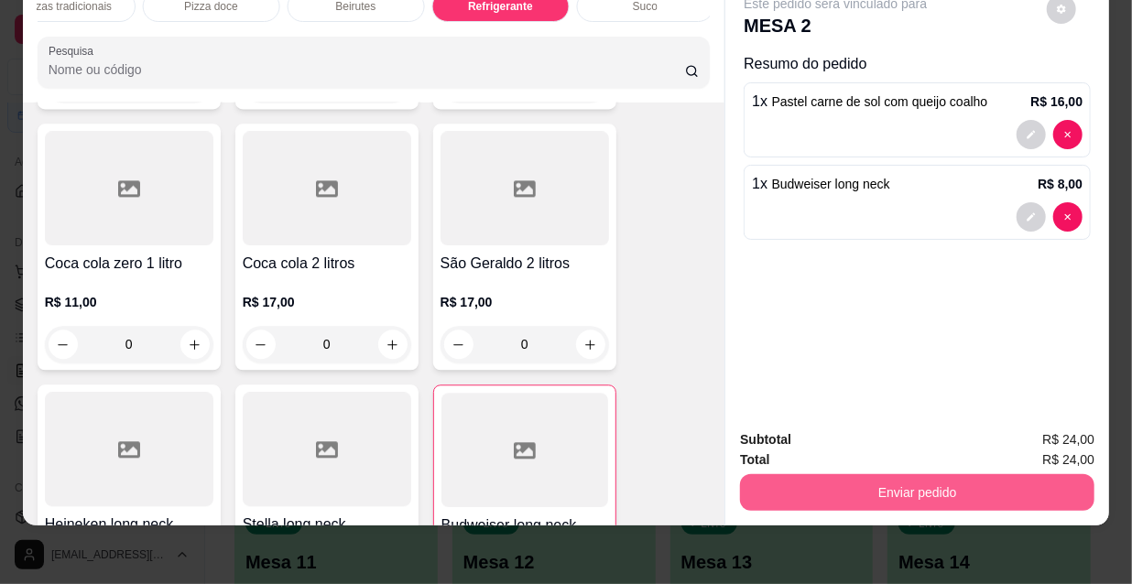
click at [796, 474] on button "Enviar pedido" at bounding box center [917, 492] width 354 height 37
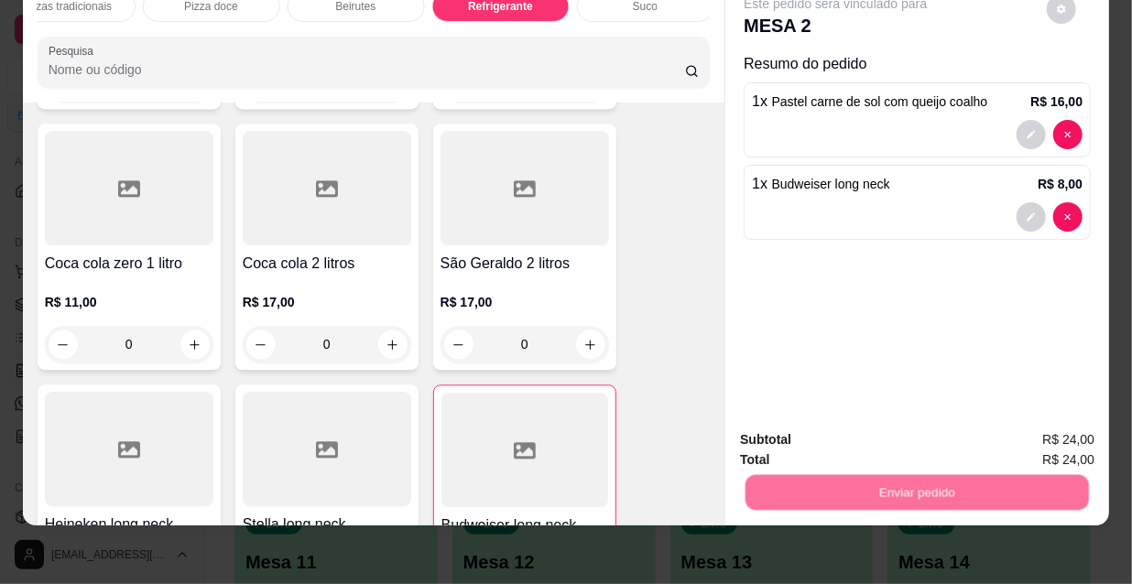
click at [812, 437] on button "Não registrar e enviar pedido" at bounding box center [858, 435] width 191 height 35
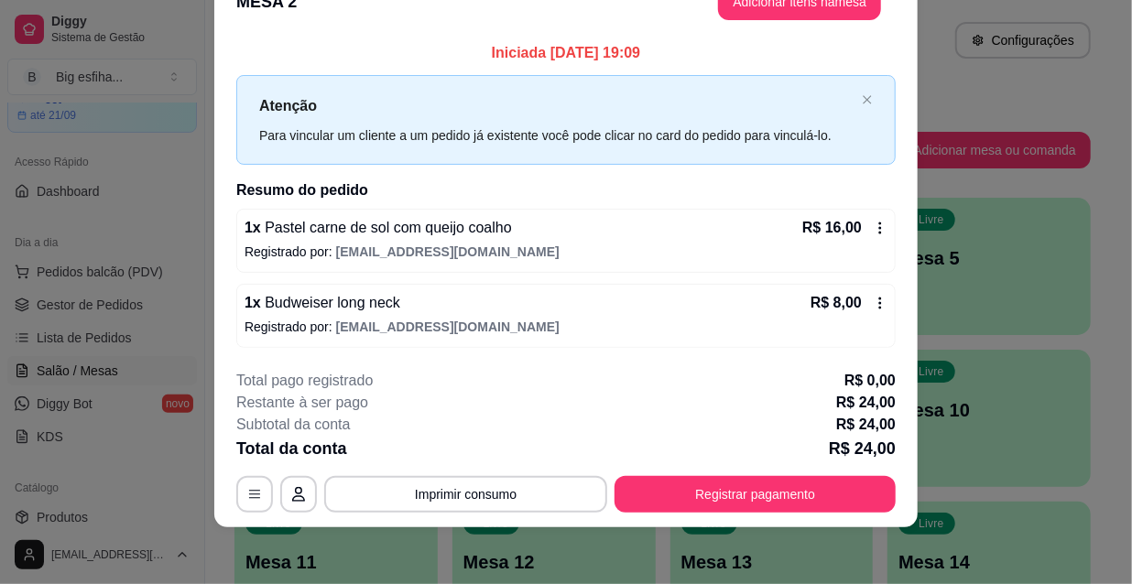
scroll to position [45, 0]
